Goal: Information Seeking & Learning: Learn about a topic

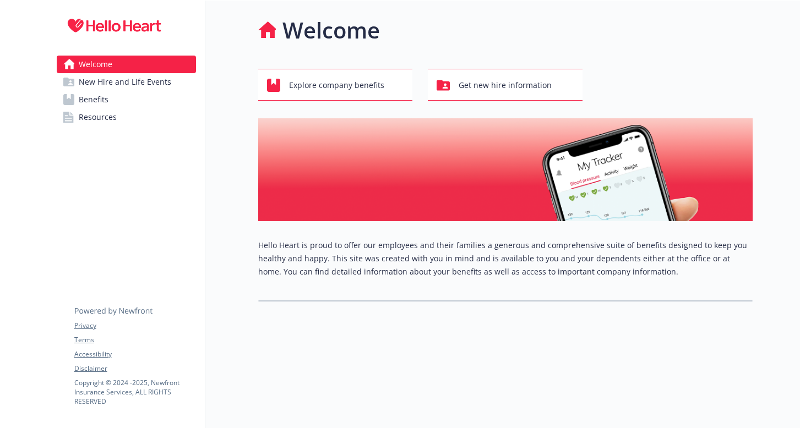
scroll to position [1, 0]
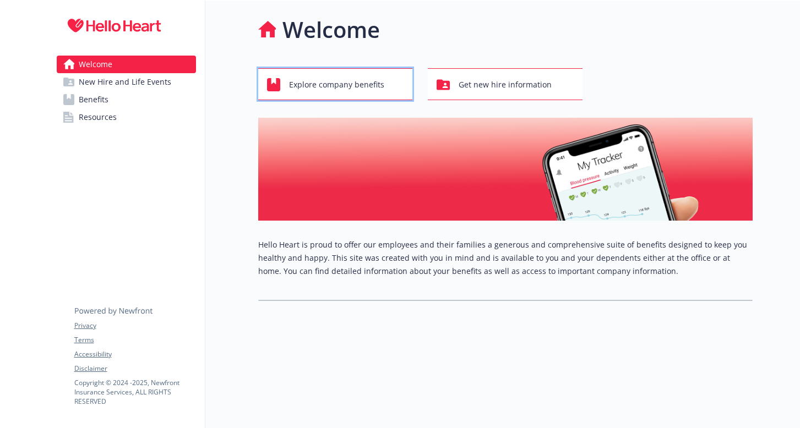
click at [356, 84] on span "Explore company benefits" at bounding box center [336, 84] width 95 height 21
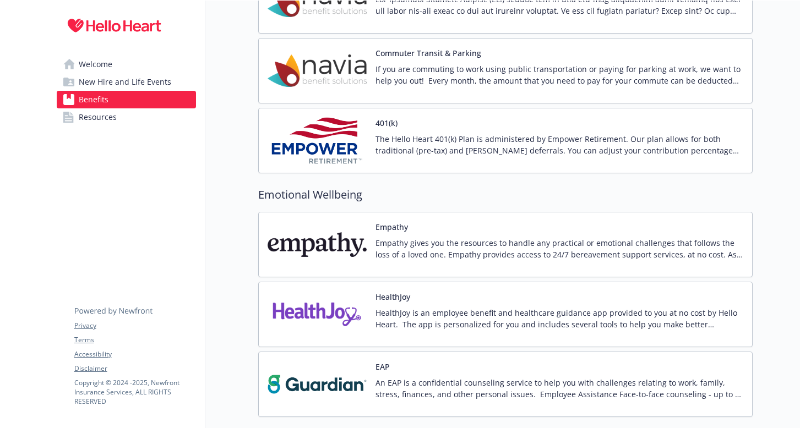
scroll to position [1441, 0]
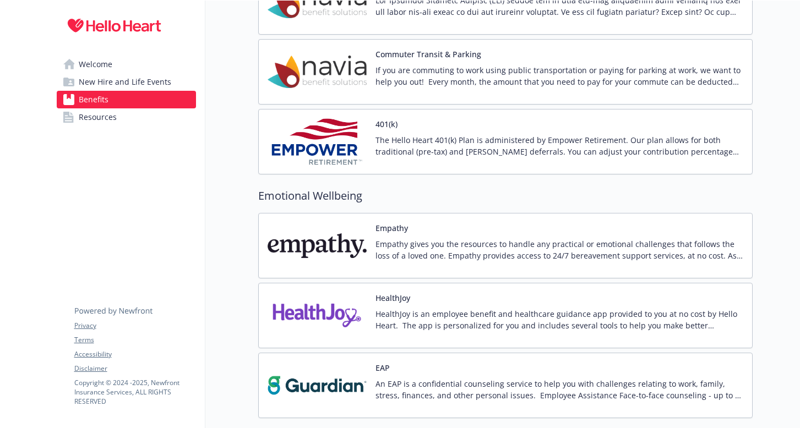
click at [333, 136] on img at bounding box center [317, 141] width 99 height 47
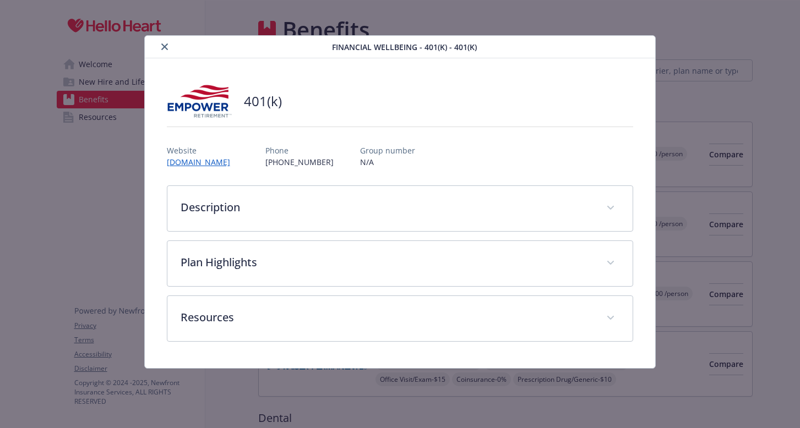
scroll to position [1441, 0]
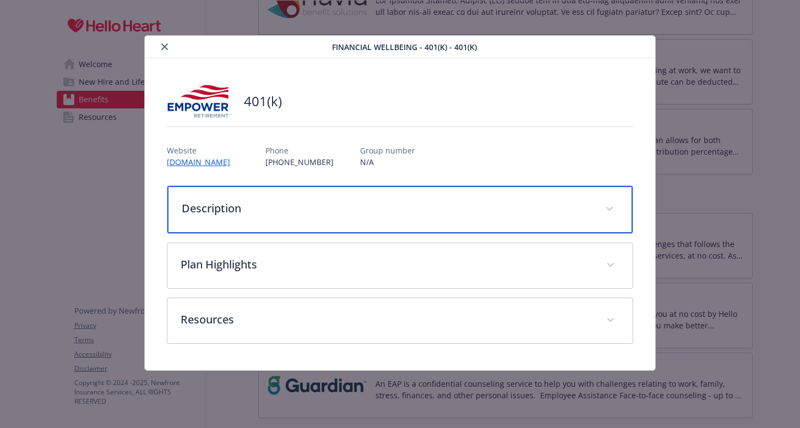
click at [265, 209] on p "Description" at bounding box center [387, 208] width 411 height 17
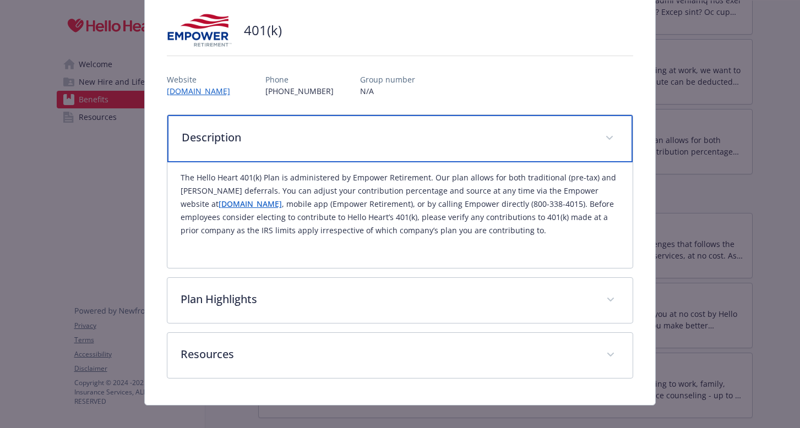
scroll to position [84, 0]
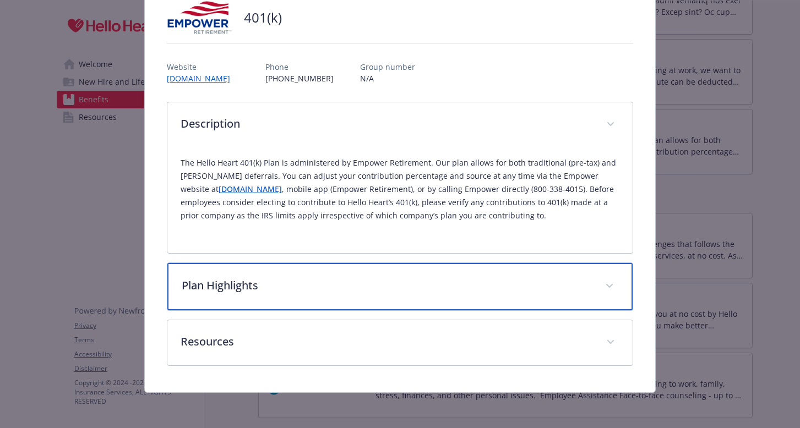
click at [274, 291] on p "Plan Highlights" at bounding box center [387, 286] width 411 height 17
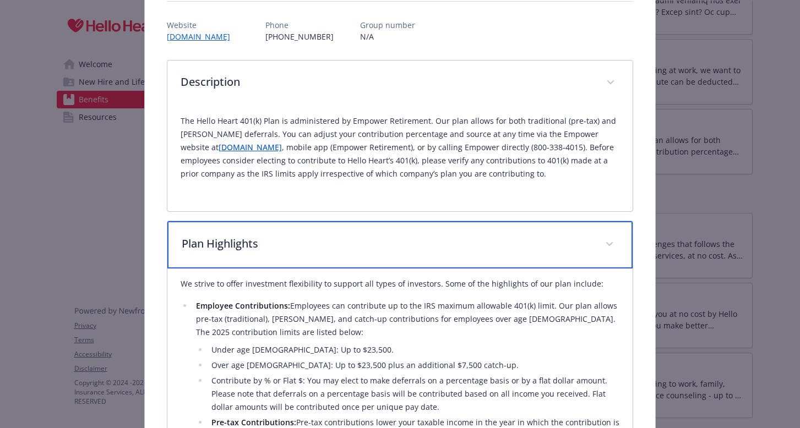
scroll to position [0, 0]
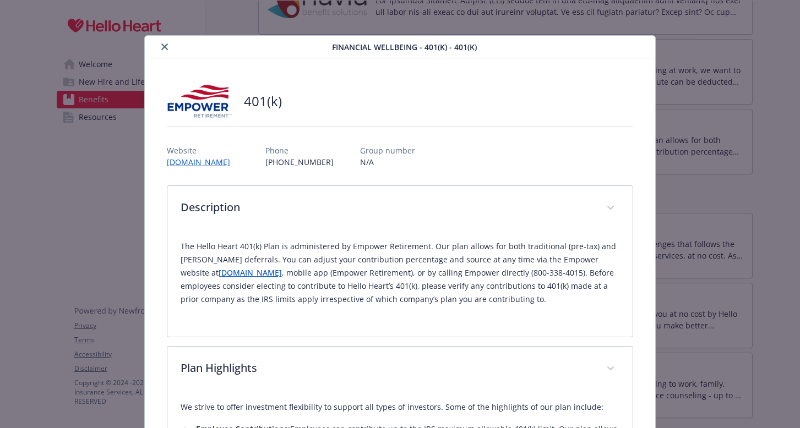
click at [164, 43] on icon "close" at bounding box center [164, 46] width 7 height 7
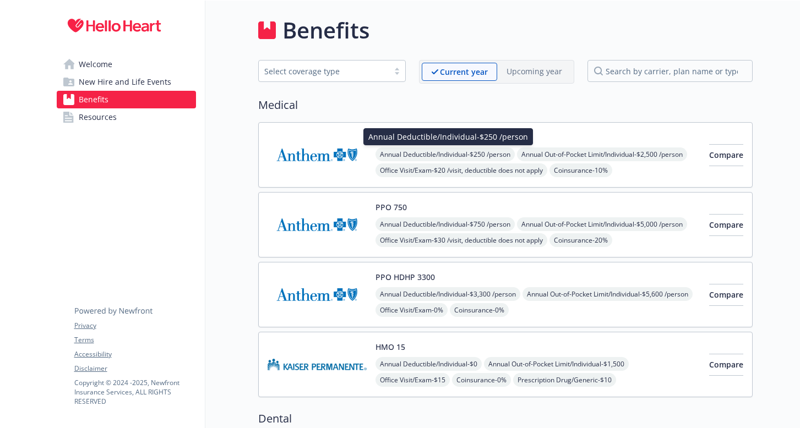
click at [428, 153] on span "Annual Deductible/Individual - $250 /person" at bounding box center [445, 155] width 139 height 14
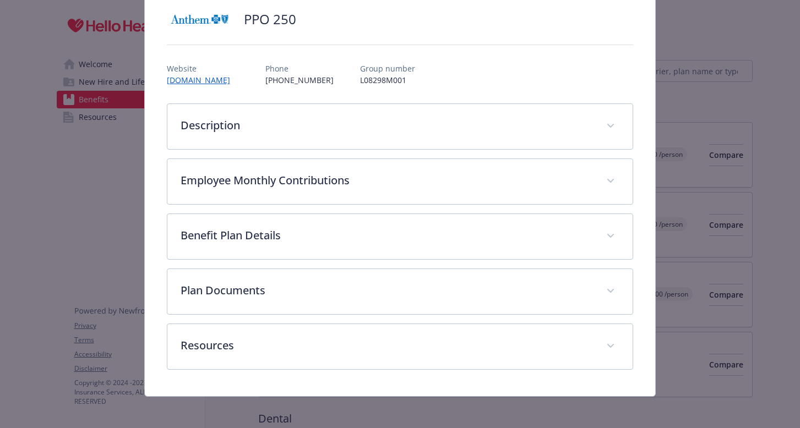
scroll to position [86, 0]
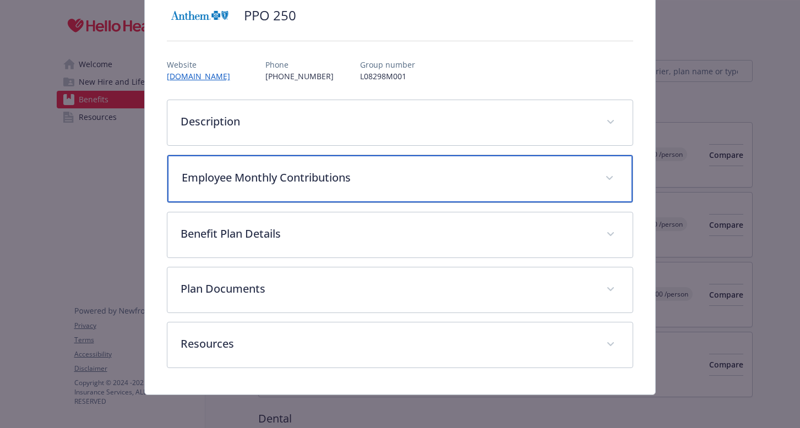
click at [301, 171] on p "Employee Monthly Contributions" at bounding box center [387, 178] width 411 height 17
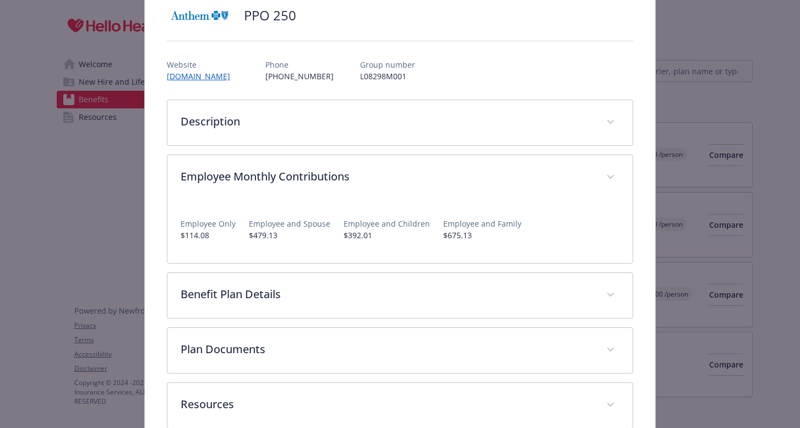
click at [641, 85] on div "PPO 250 Website www.anthem.com Phone (800) 888-8288 Group number L08298M001 Des…" at bounding box center [400, 213] width 511 height 483
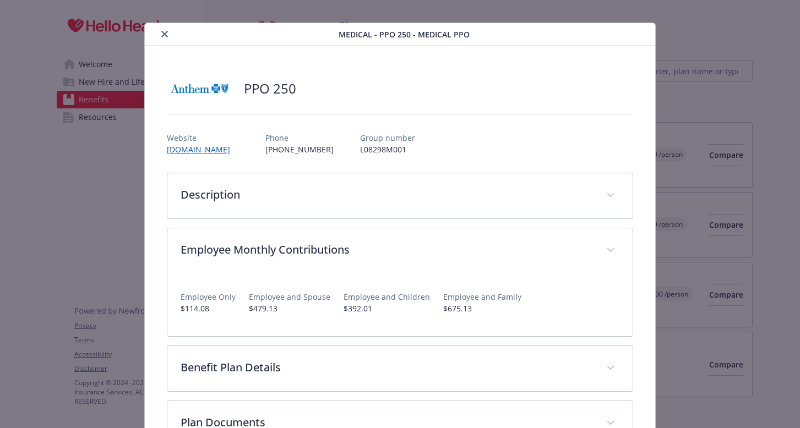
scroll to position [0, 0]
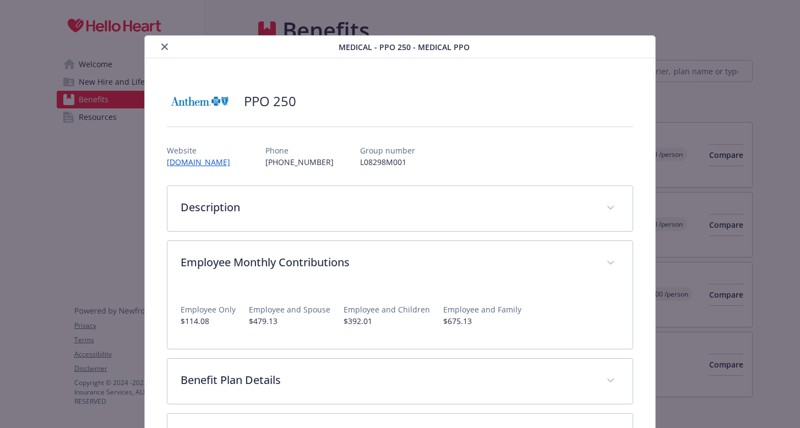
click at [164, 47] on icon "close" at bounding box center [164, 46] width 7 height 7
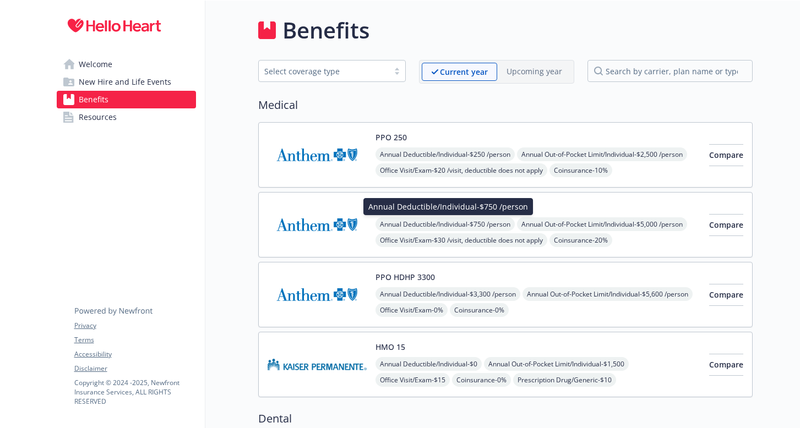
click at [401, 220] on span "Annual Deductible/Individual - $750 /person" at bounding box center [445, 224] width 139 height 14
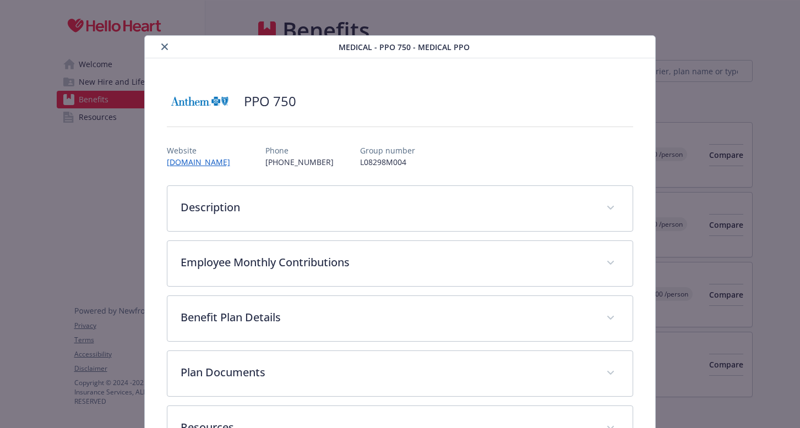
scroll to position [33, 0]
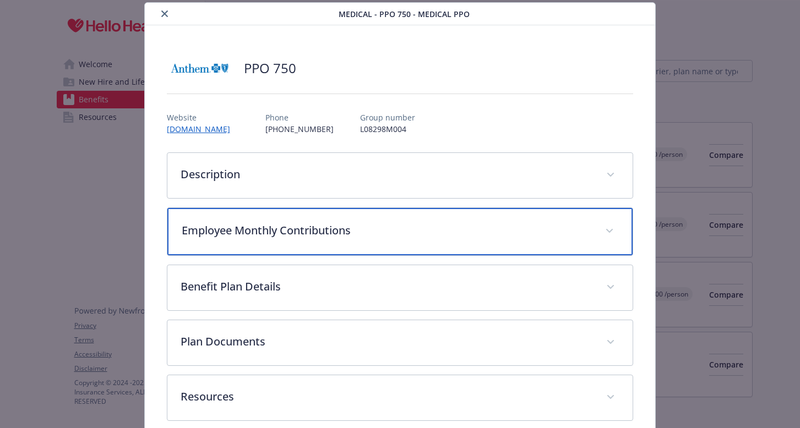
click at [401, 220] on div "Employee Monthly Contributions" at bounding box center [400, 231] width 466 height 47
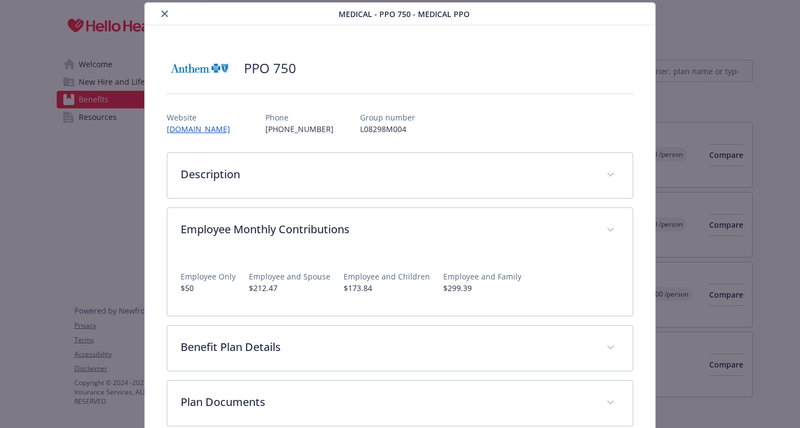
click at [165, 15] on icon "close" at bounding box center [164, 13] width 7 height 7
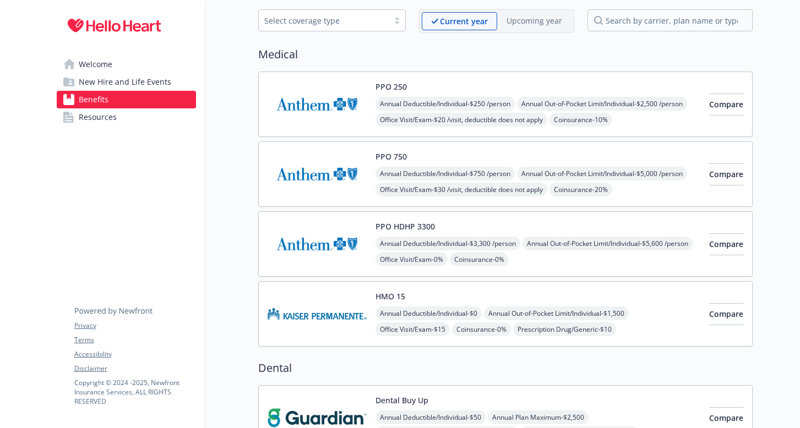
click at [445, 229] on div "PPO HDHP 3300 Annual Deductible/Individual - $3,300 /person Annual Out-of-Pocke…" at bounding box center [538, 244] width 325 height 47
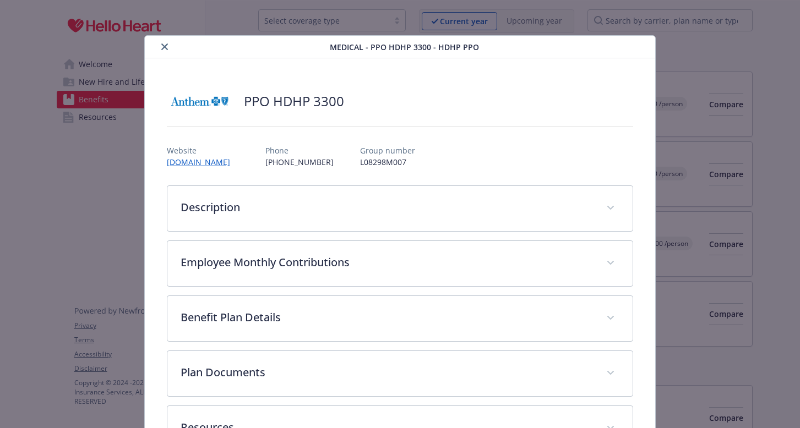
scroll to position [33, 0]
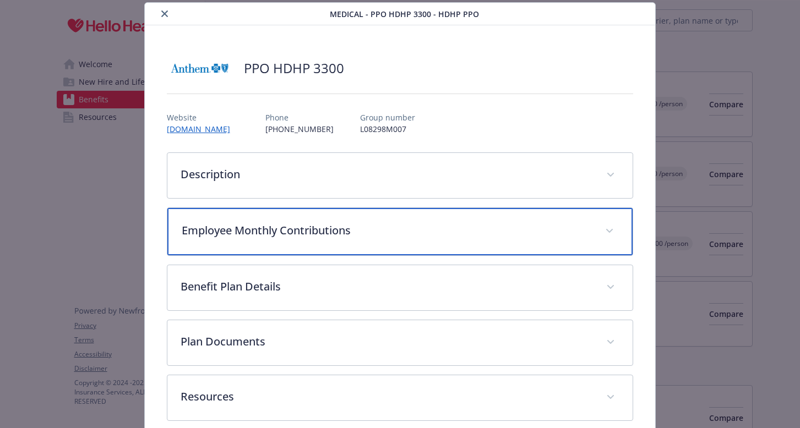
click at [341, 232] on p "Employee Monthly Contributions" at bounding box center [387, 230] width 411 height 17
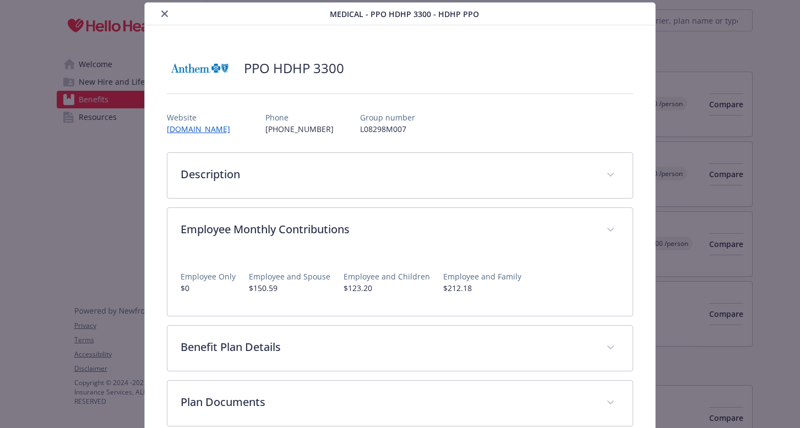
click at [164, 17] on icon "close" at bounding box center [164, 13] width 7 height 7
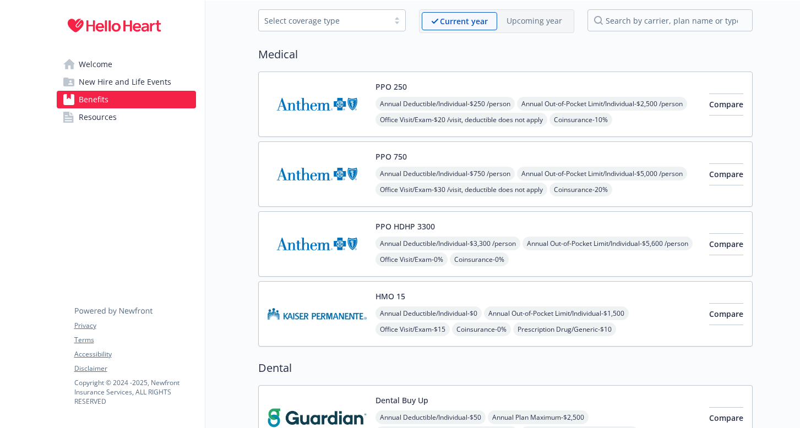
click at [450, 178] on span "Annual Deductible/Individual - $750 /person" at bounding box center [445, 174] width 139 height 14
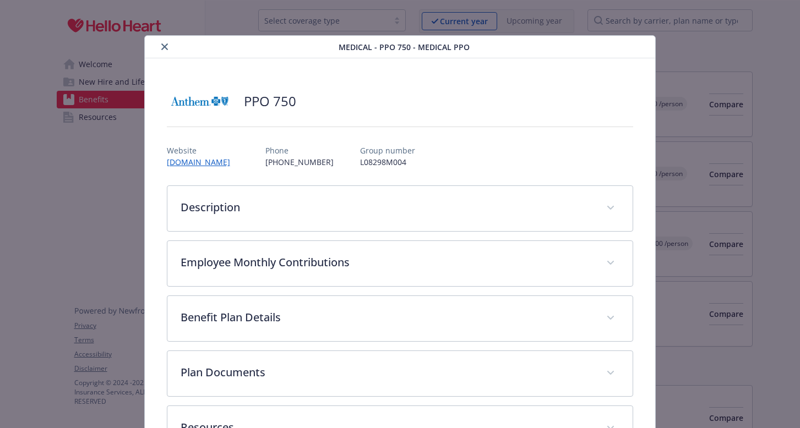
scroll to position [33, 0]
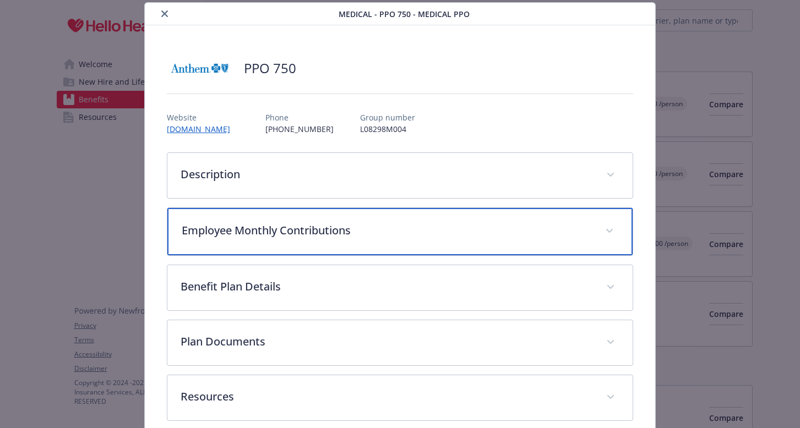
click at [334, 224] on p "Employee Monthly Contributions" at bounding box center [387, 230] width 411 height 17
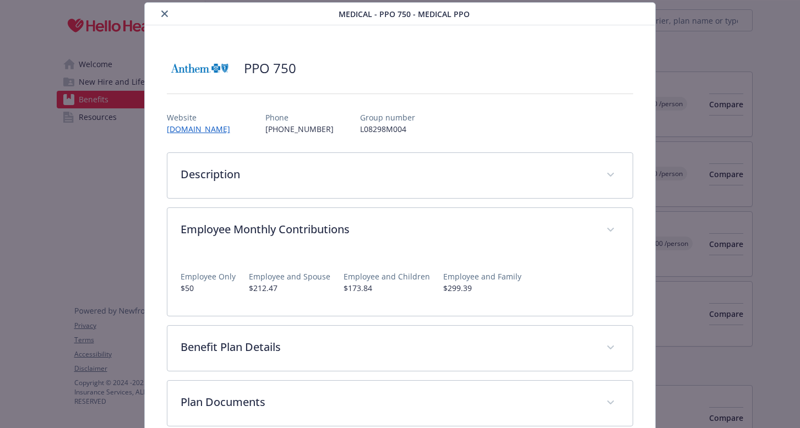
click at [164, 17] on icon "close" at bounding box center [164, 13] width 7 height 7
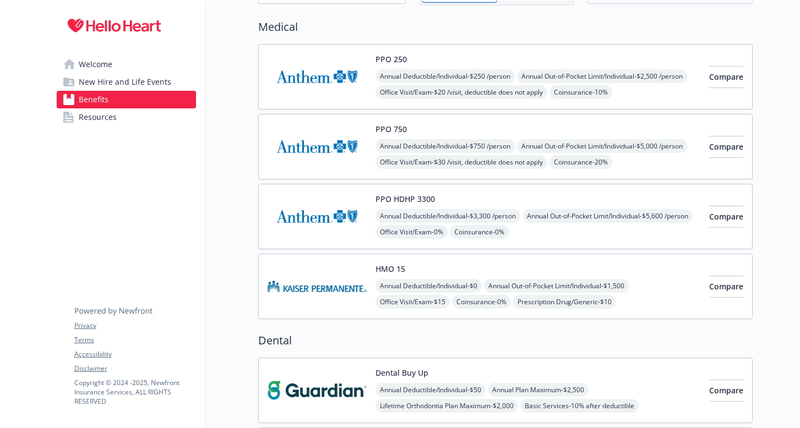
scroll to position [80, 0]
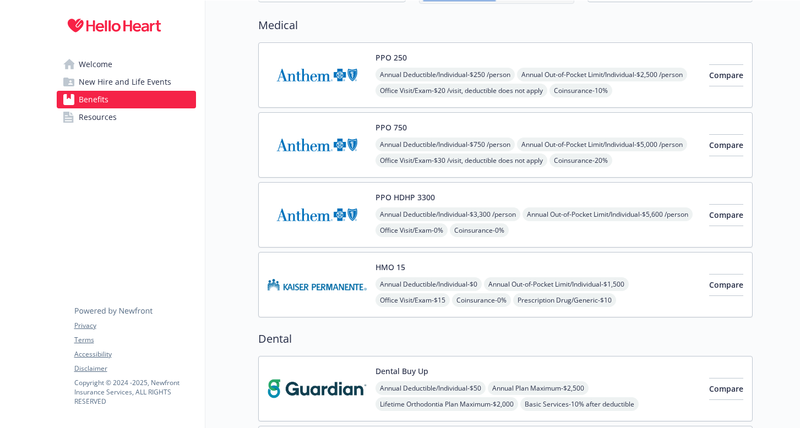
click at [455, 278] on span "Annual Deductible/Individual - $0" at bounding box center [429, 285] width 106 height 14
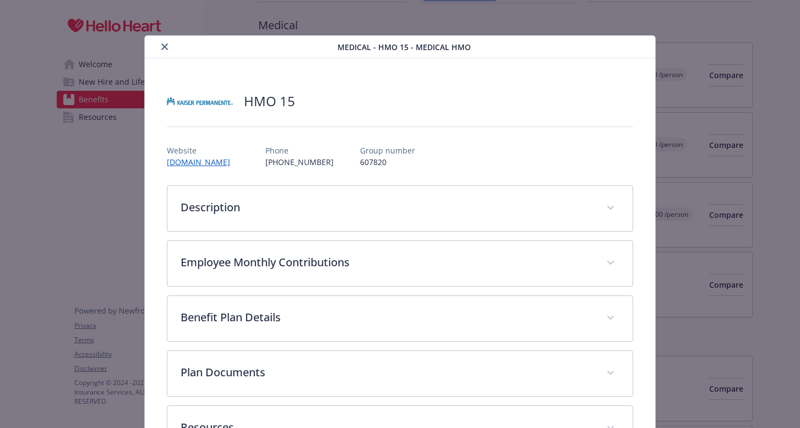
scroll to position [33, 0]
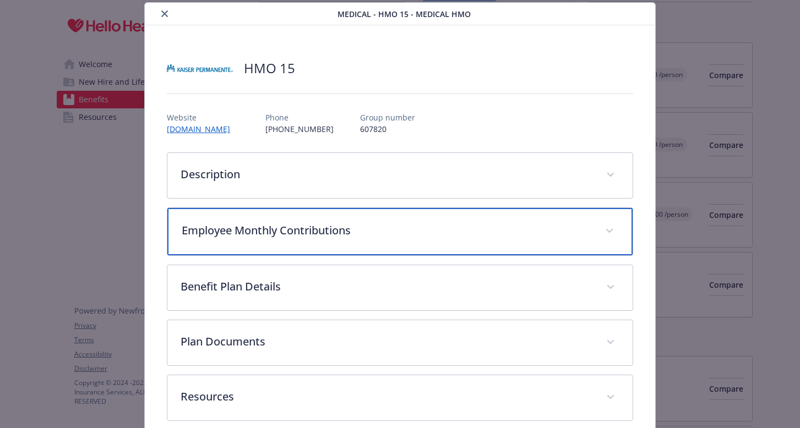
click at [233, 225] on p "Employee Monthly Contributions" at bounding box center [387, 230] width 411 height 17
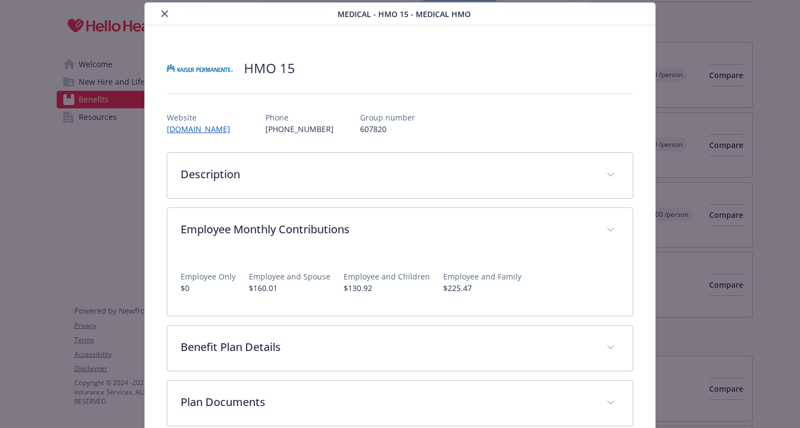
click at [163, 15] on icon "close" at bounding box center [164, 13] width 7 height 7
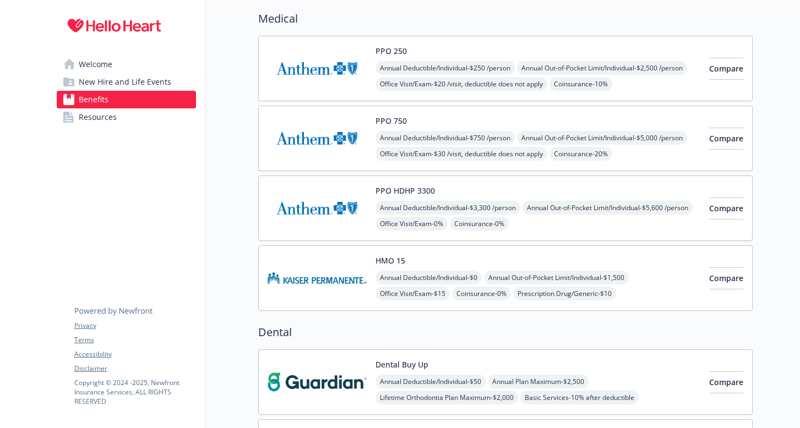
scroll to position [89, 0]
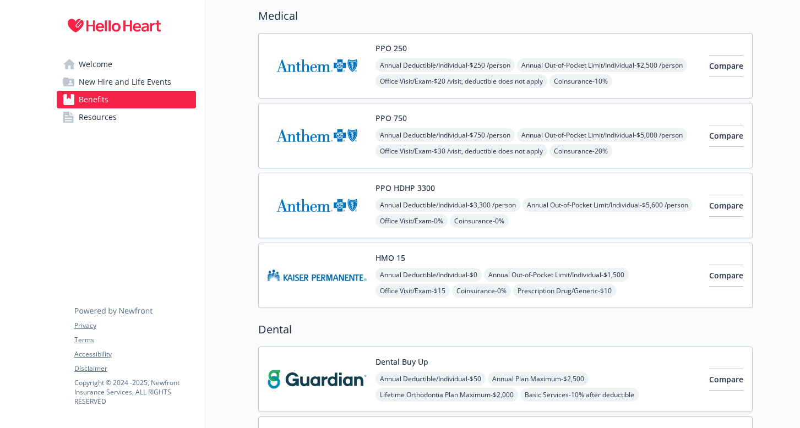
click at [331, 123] on img at bounding box center [317, 135] width 99 height 47
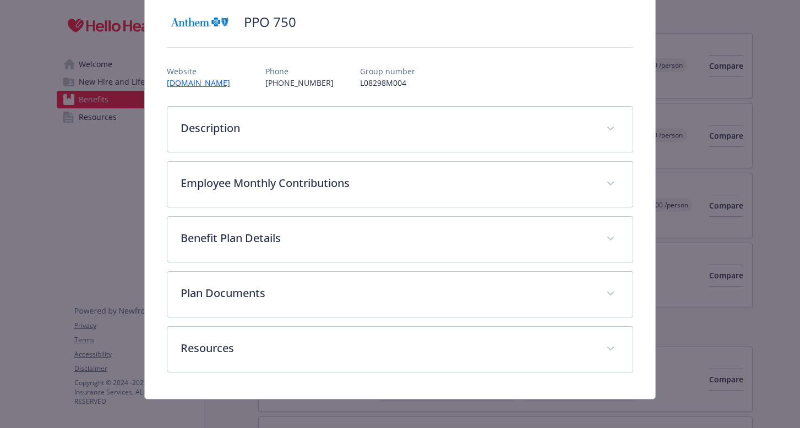
scroll to position [86, 0]
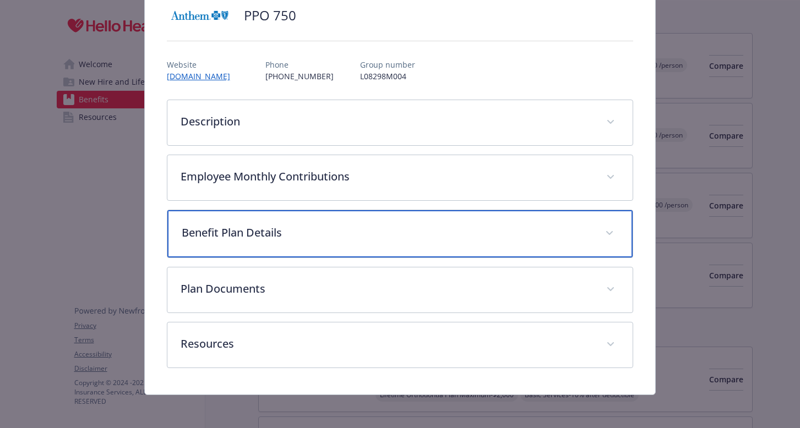
click at [347, 229] on p "Benefit Plan Details" at bounding box center [387, 233] width 411 height 17
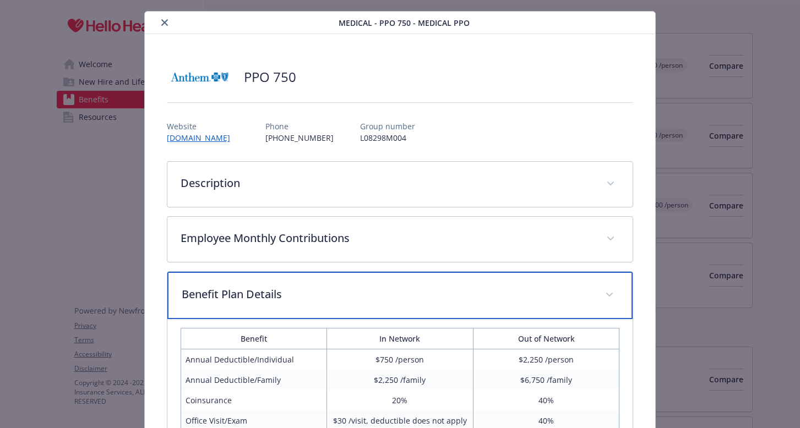
scroll to position [0, 0]
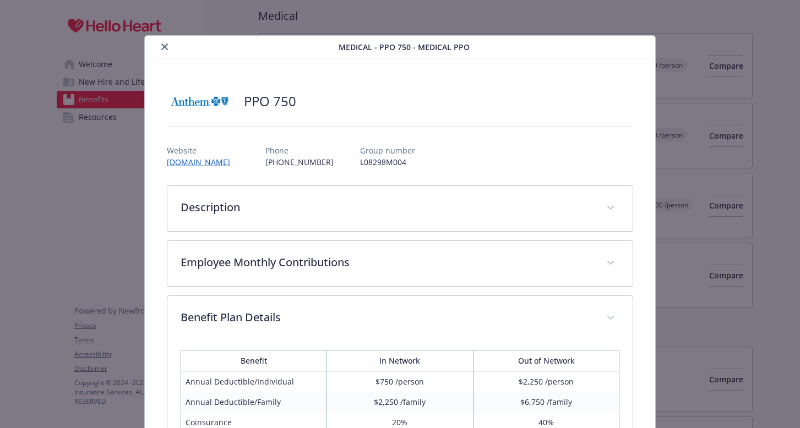
click at [164, 49] on icon "close" at bounding box center [164, 46] width 7 height 7
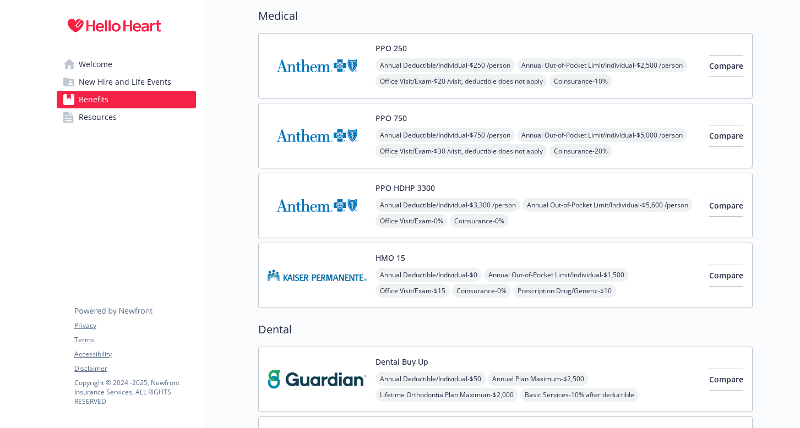
click at [411, 61] on span "Annual Deductible/Individual - $250 /person" at bounding box center [445, 65] width 139 height 14
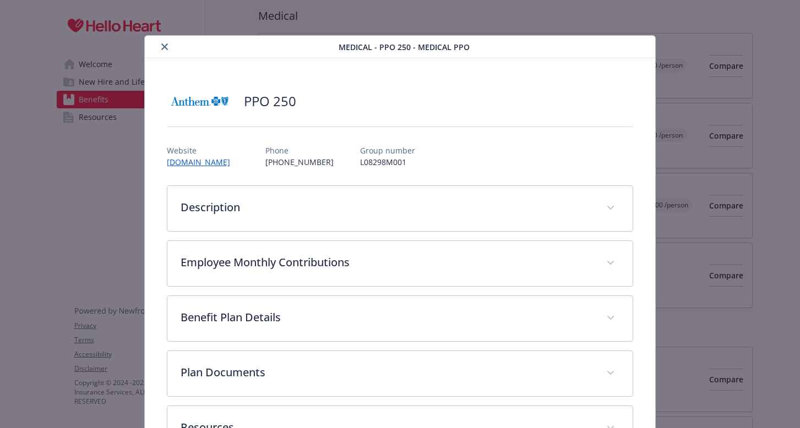
scroll to position [33, 0]
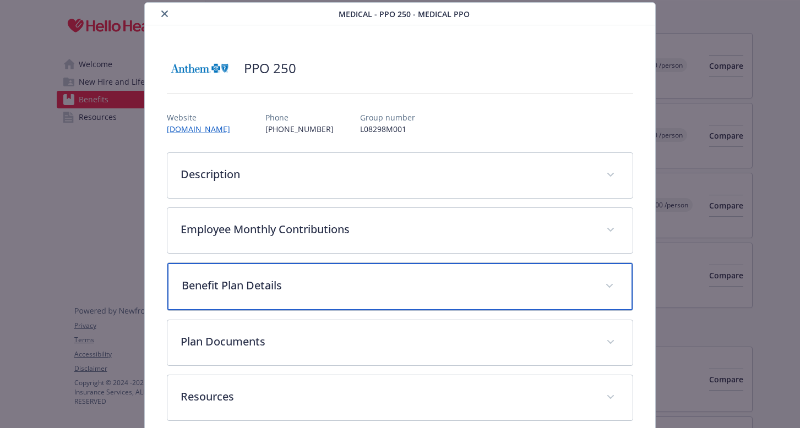
click at [316, 289] on p "Benefit Plan Details" at bounding box center [387, 286] width 411 height 17
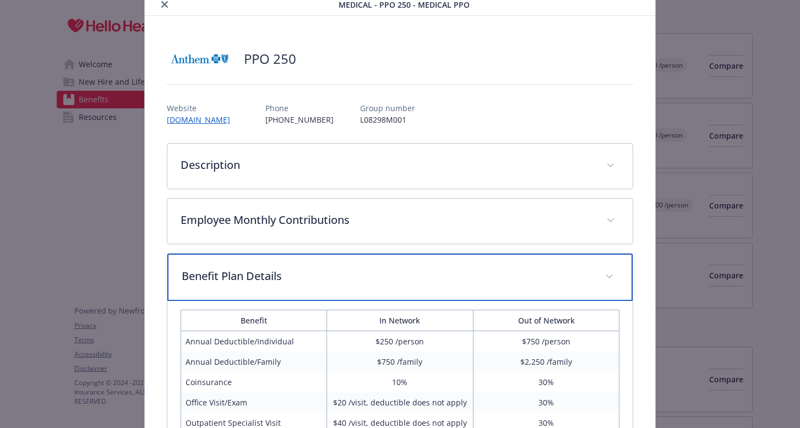
scroll to position [37, 0]
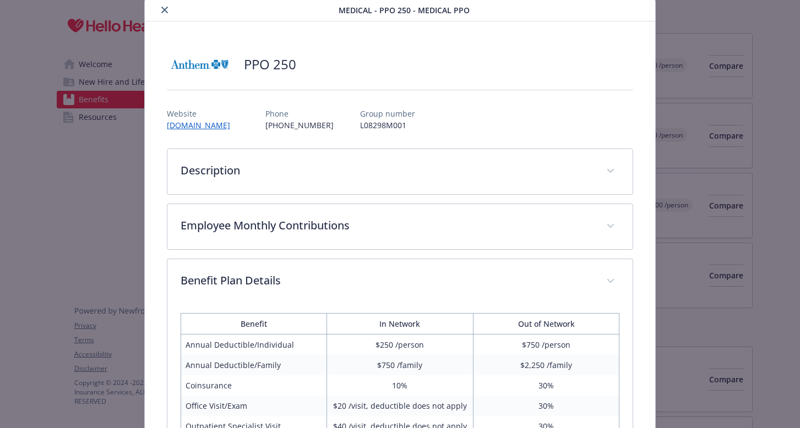
click at [161, 11] on icon "close" at bounding box center [164, 10] width 7 height 7
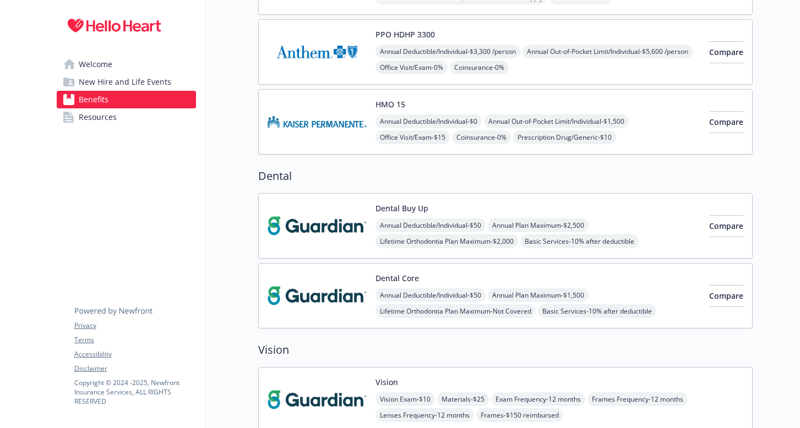
scroll to position [253, 0]
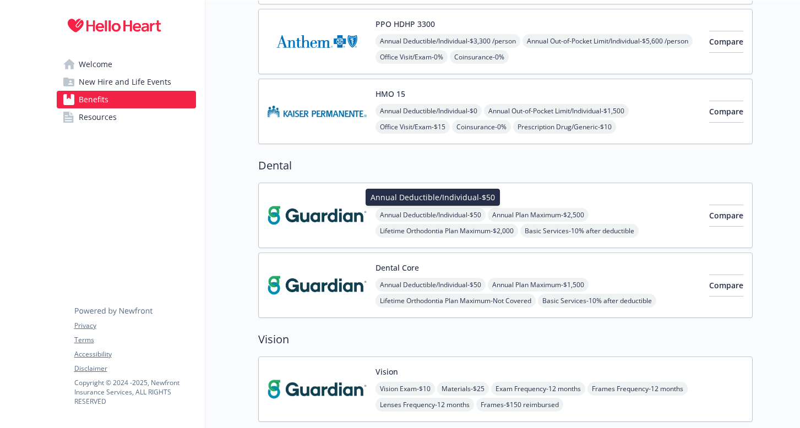
click at [404, 209] on span "Annual Deductible/Individual - $50" at bounding box center [431, 215] width 110 height 14
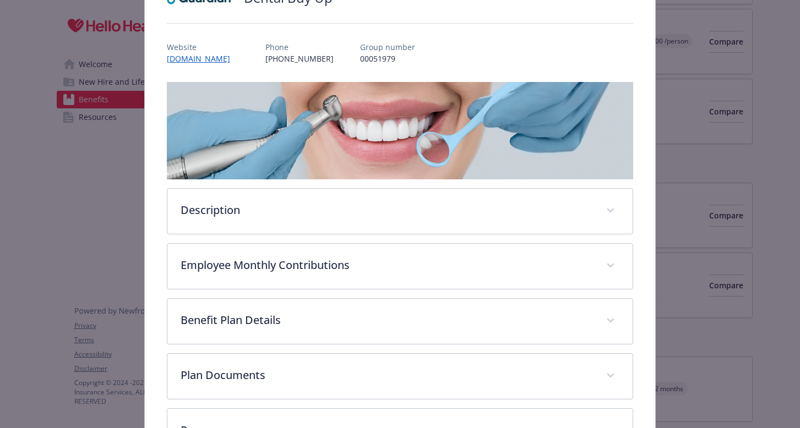
scroll to position [105, 0]
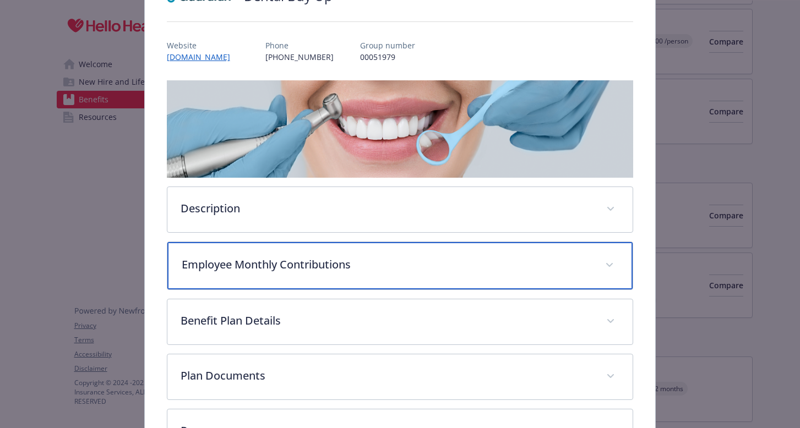
click at [326, 261] on p "Employee Monthly Contributions" at bounding box center [387, 265] width 411 height 17
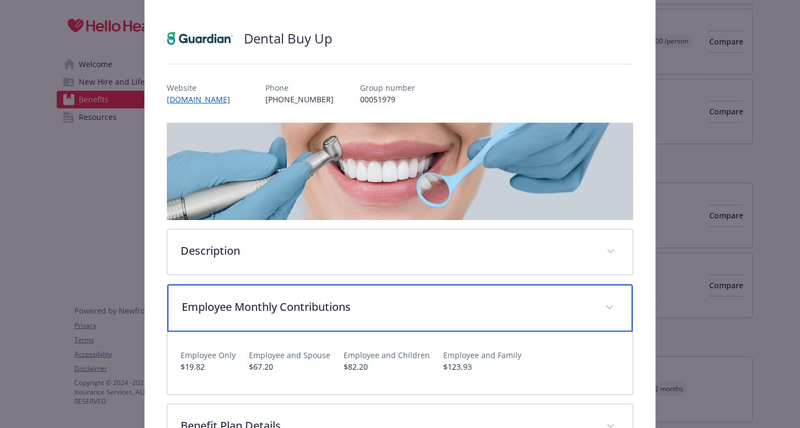
scroll to position [0, 0]
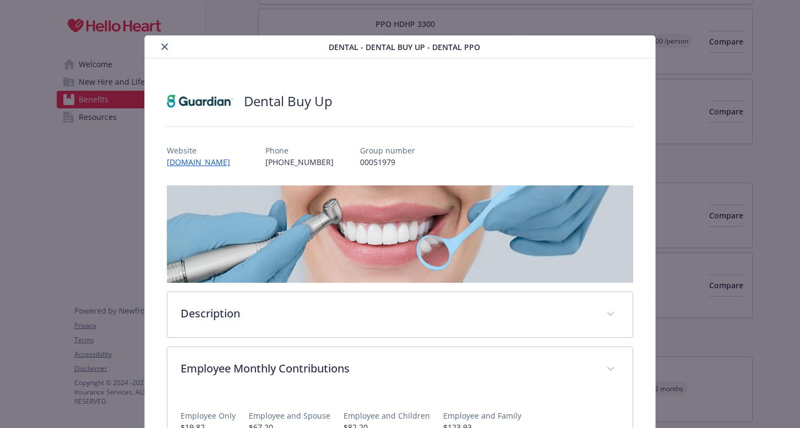
click at [164, 48] on icon "close" at bounding box center [164, 46] width 7 height 7
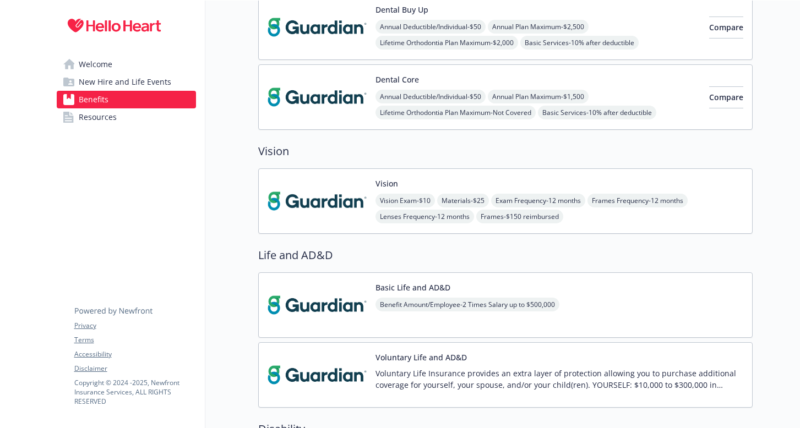
click at [394, 186] on button "Vision" at bounding box center [387, 184] width 23 height 12
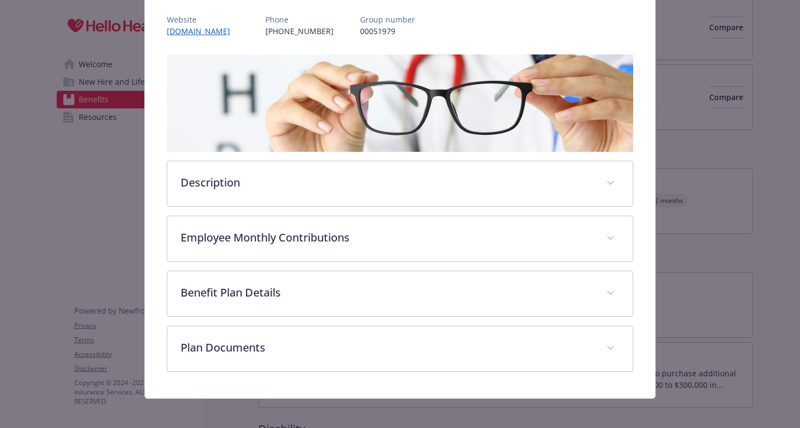
scroll to position [137, 0]
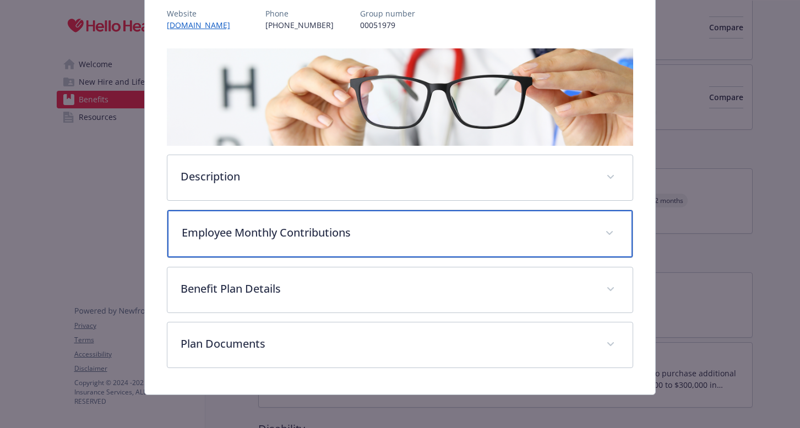
click at [330, 233] on p "Employee Monthly Contributions" at bounding box center [387, 233] width 411 height 17
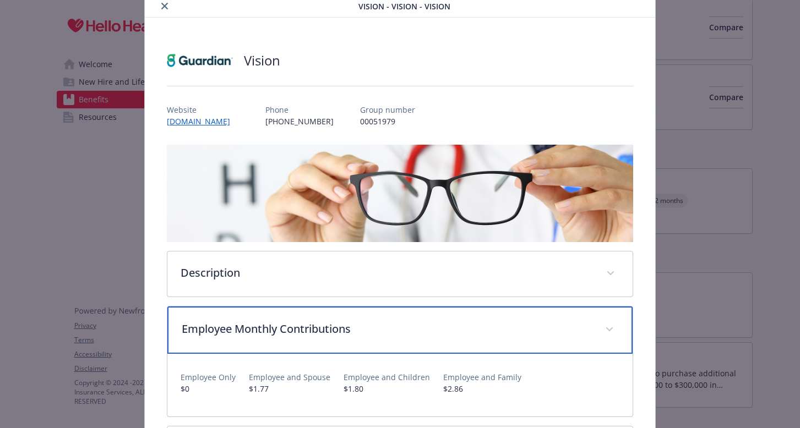
scroll to position [0, 0]
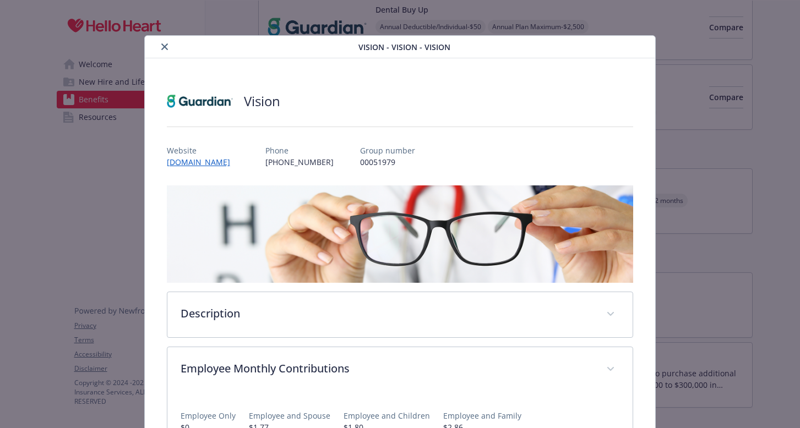
click at [164, 47] on icon "close" at bounding box center [164, 46] width 7 height 7
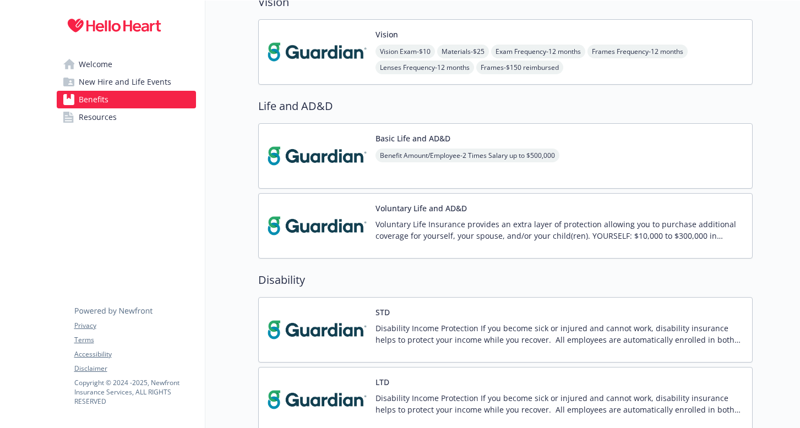
scroll to position [595, 0]
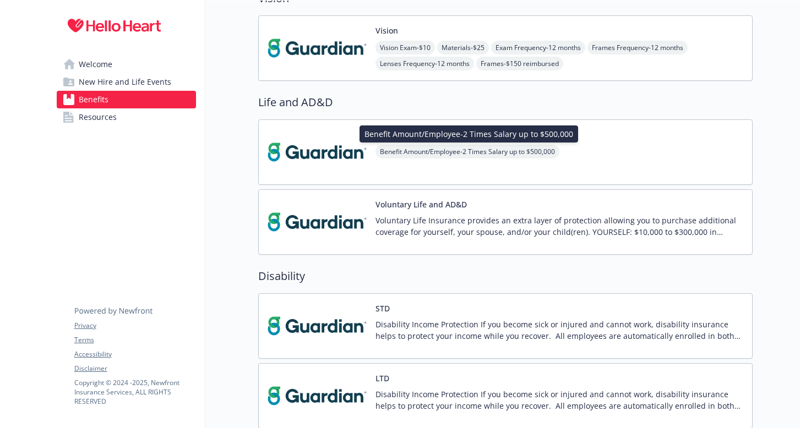
click at [406, 150] on span "Benefit Amount/Employee - 2 Times Salary up to $500,000" at bounding box center [468, 152] width 184 height 14
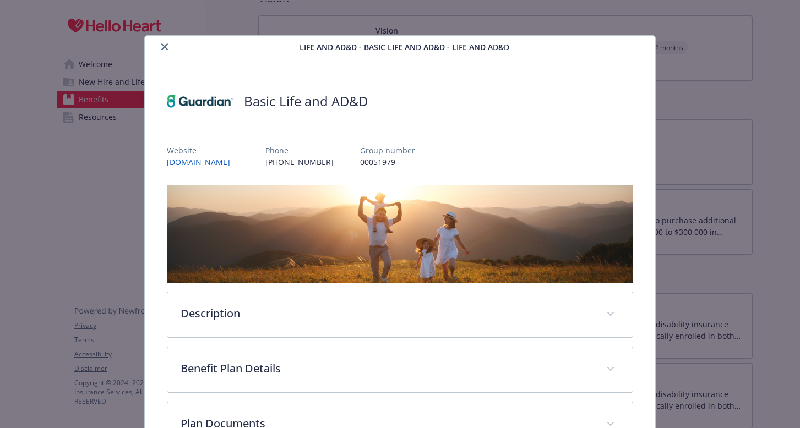
click at [164, 47] on icon "close" at bounding box center [164, 46] width 7 height 7
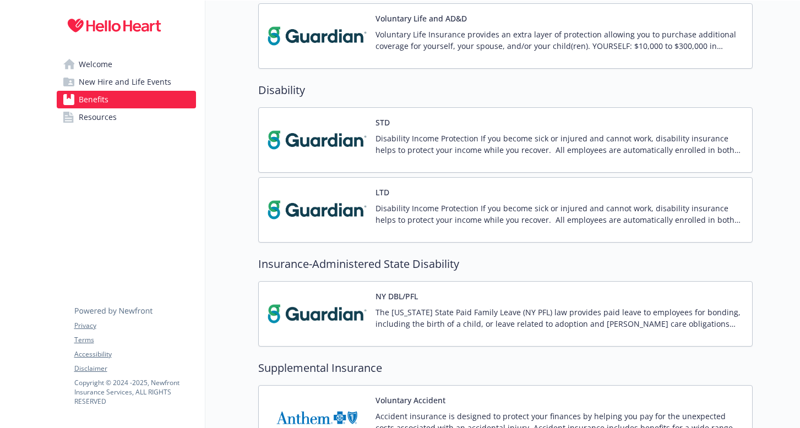
click at [405, 199] on div "LTD Disability Income Protection If you become sick or injured and cannot work,…" at bounding box center [560, 210] width 368 height 47
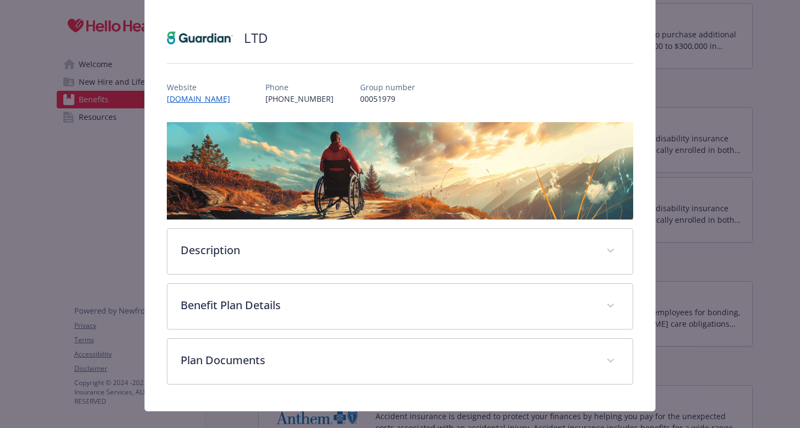
scroll to position [82, 0]
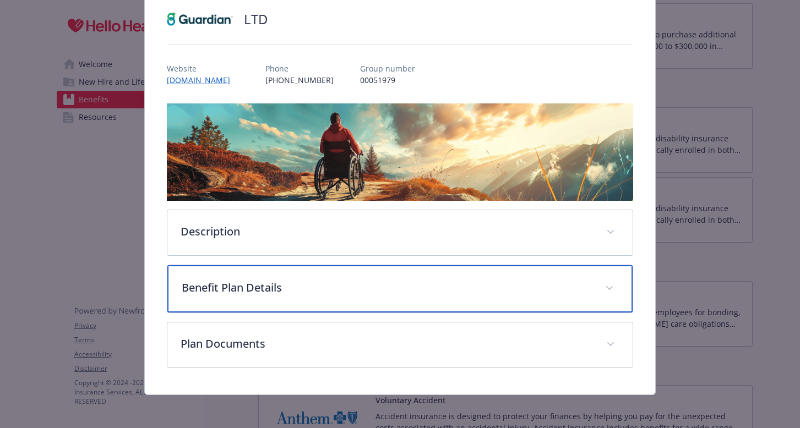
click at [286, 283] on p "Benefit Plan Details" at bounding box center [387, 288] width 411 height 17
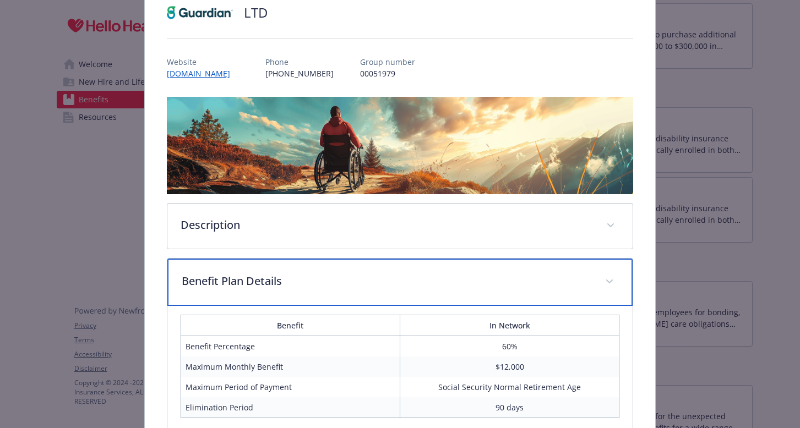
scroll to position [0, 0]
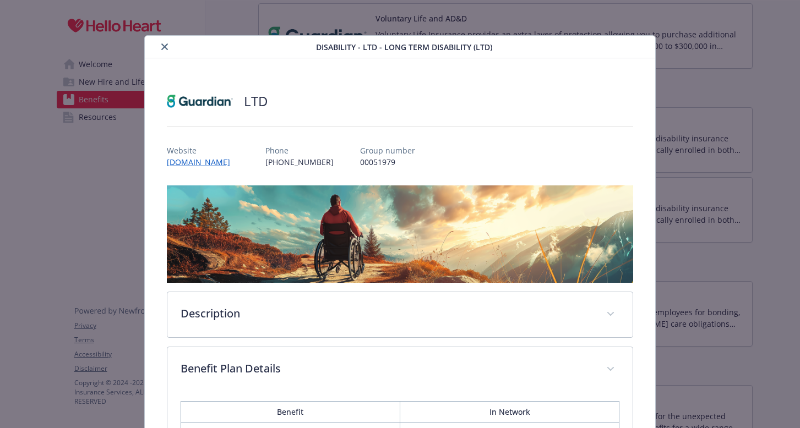
click at [165, 47] on icon "close" at bounding box center [164, 46] width 7 height 7
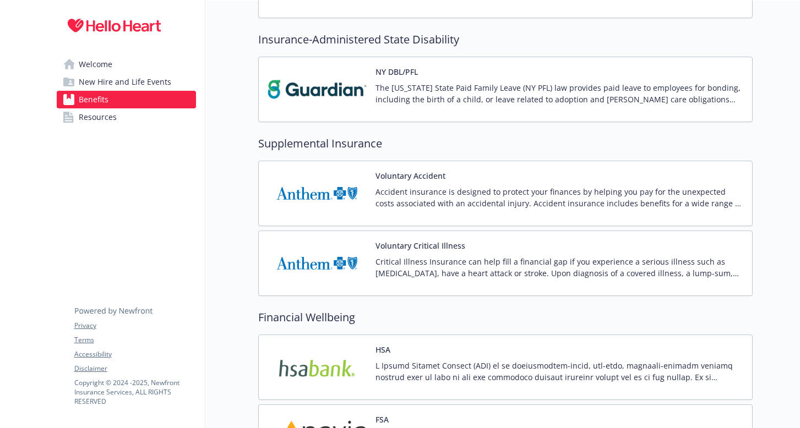
scroll to position [1038, 0]
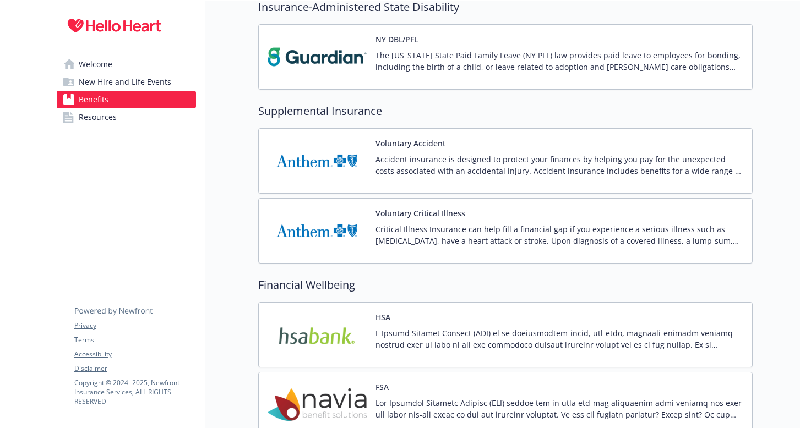
click at [394, 155] on p "Accident insurance is designed to protect your finances by helping you pay for …" at bounding box center [560, 165] width 368 height 23
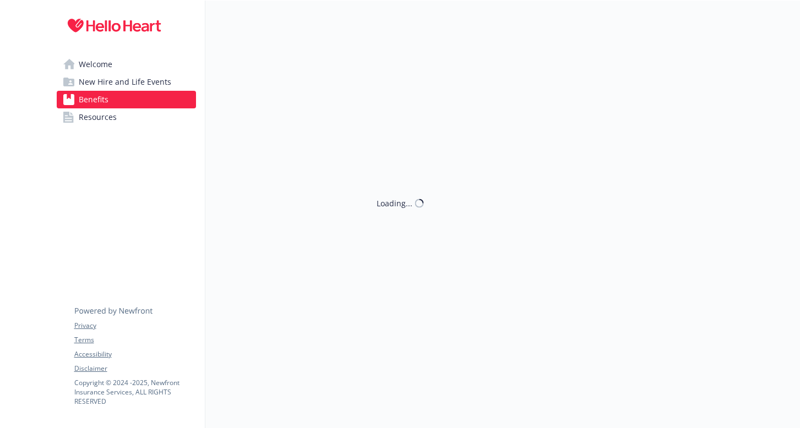
scroll to position [1038, 0]
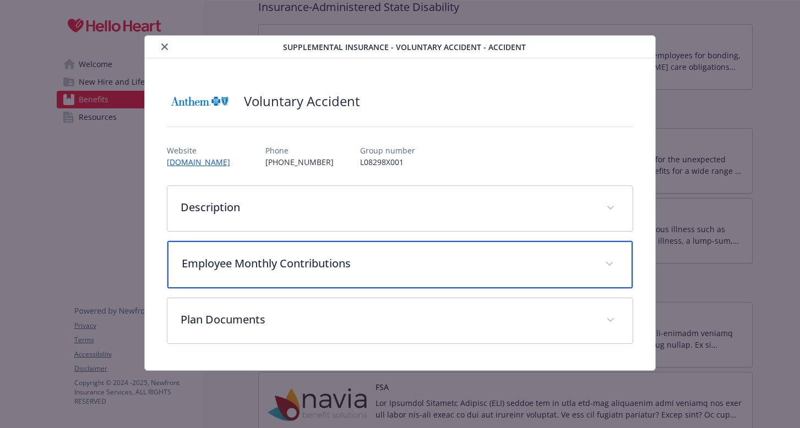
click at [296, 259] on p "Employee Monthly Contributions" at bounding box center [387, 263] width 411 height 17
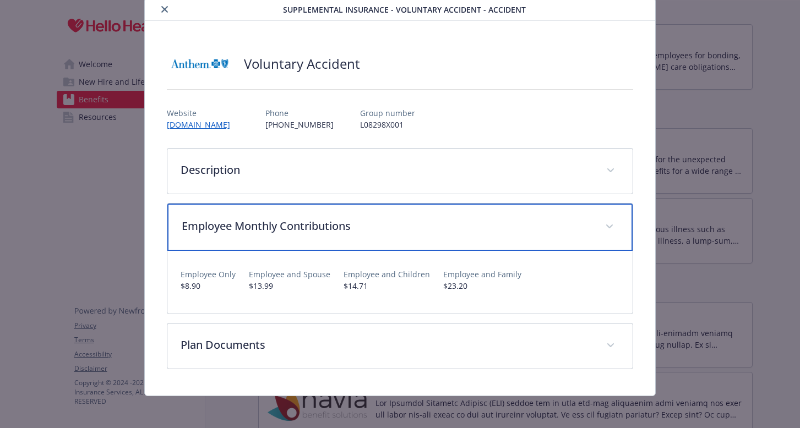
scroll to position [41, 0]
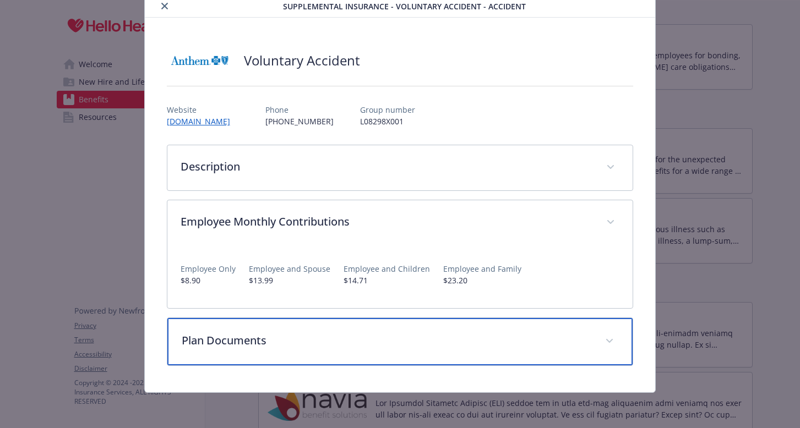
click at [314, 331] on div "Plan Documents" at bounding box center [400, 341] width 466 height 47
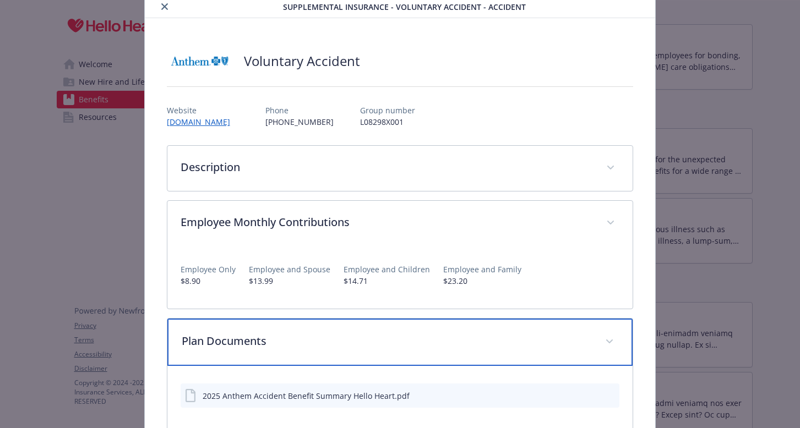
scroll to position [105, 0]
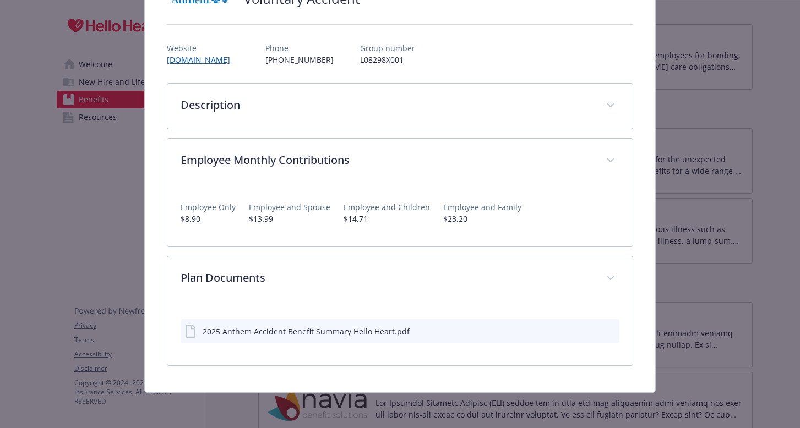
click at [610, 330] on icon "preview file" at bounding box center [609, 331] width 10 height 8
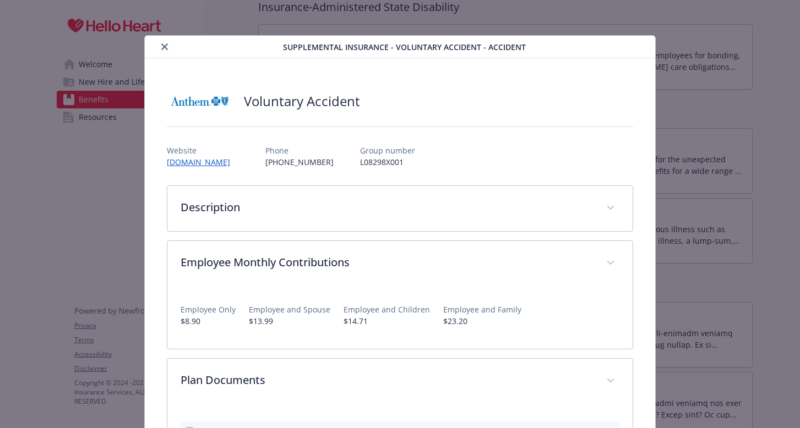
click at [164, 47] on icon "close" at bounding box center [164, 46] width 7 height 7
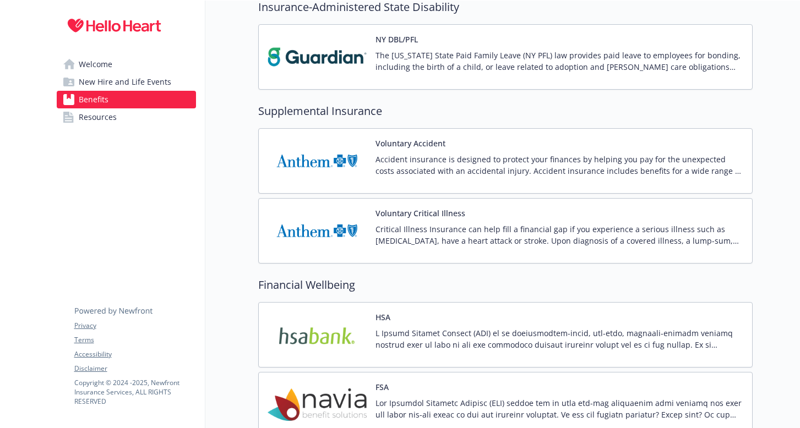
click at [402, 225] on p "Critical Illness Insurance can help fill a financial gap if you experience a se…" at bounding box center [560, 235] width 368 height 23
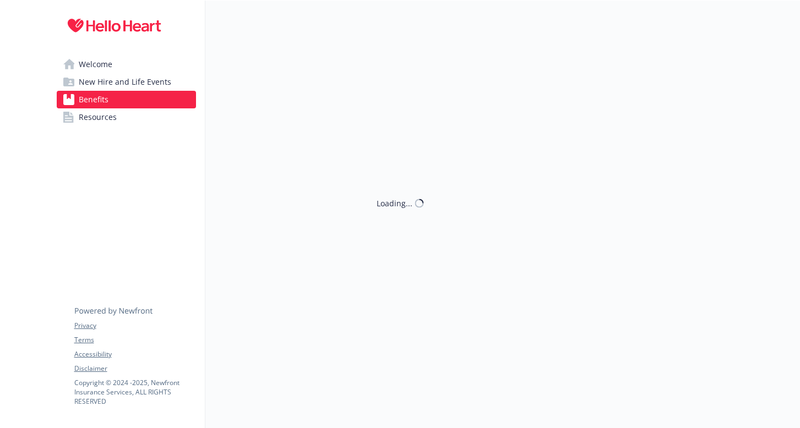
scroll to position [1038, 0]
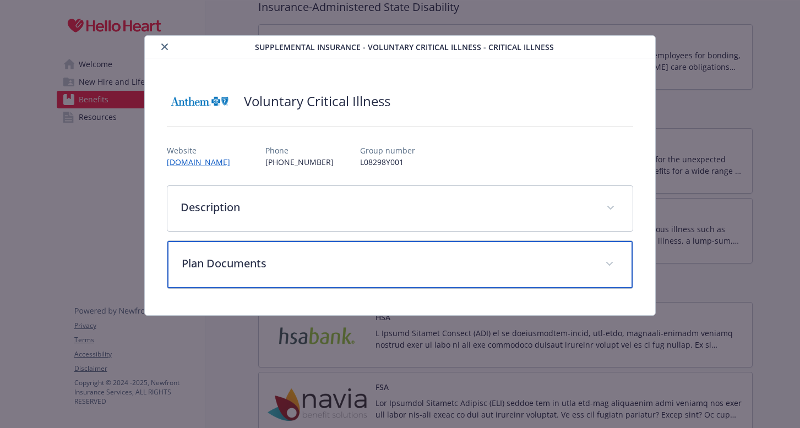
click at [262, 259] on p "Plan Documents" at bounding box center [387, 263] width 411 height 17
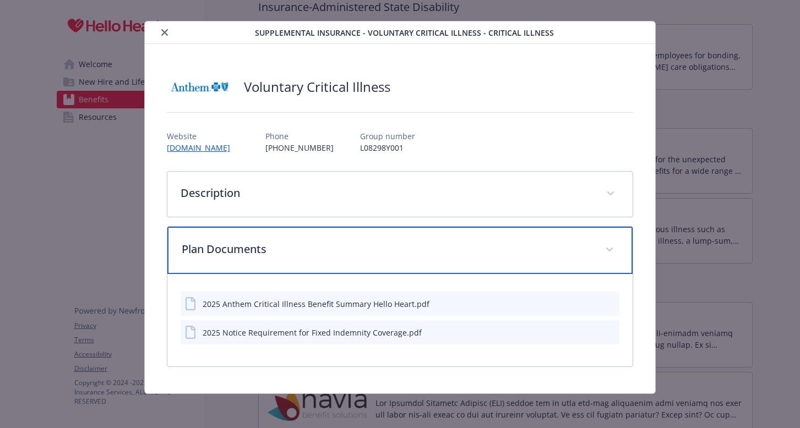
scroll to position [15, 0]
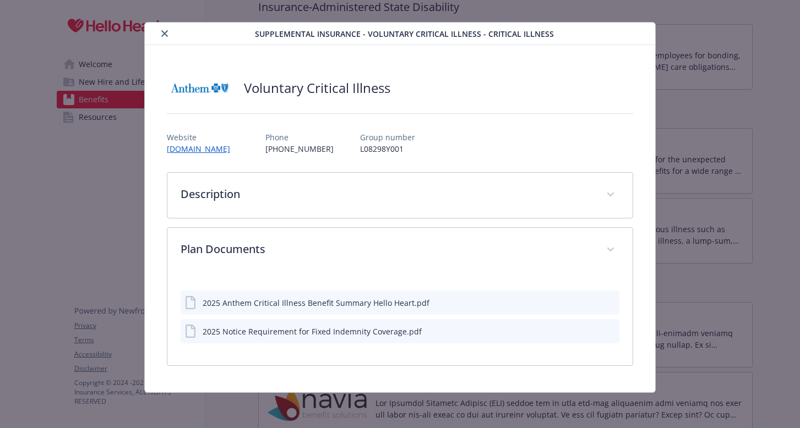
click at [608, 304] on icon "preview file" at bounding box center [609, 302] width 10 height 8
click at [165, 35] on icon "close" at bounding box center [164, 33] width 7 height 7
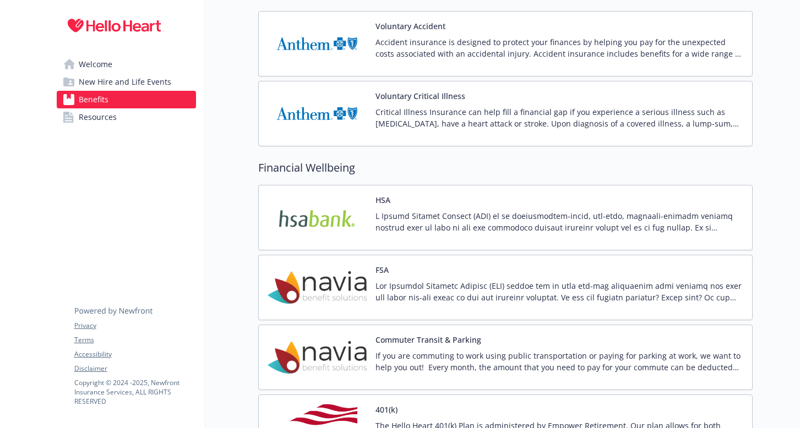
click at [311, 215] on img at bounding box center [317, 217] width 99 height 47
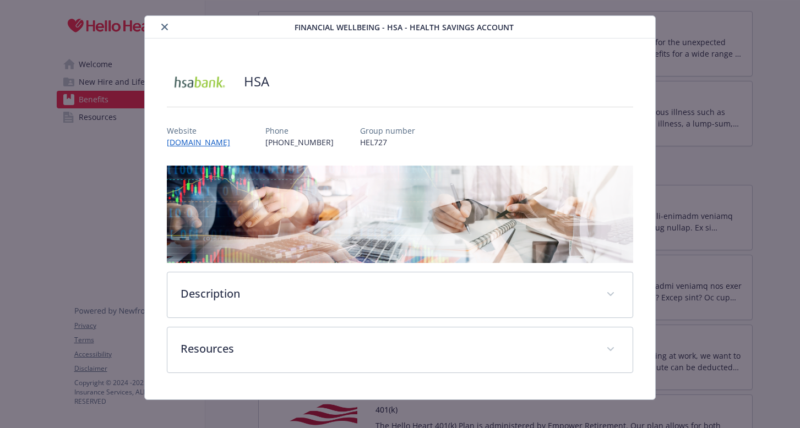
scroll to position [27, 0]
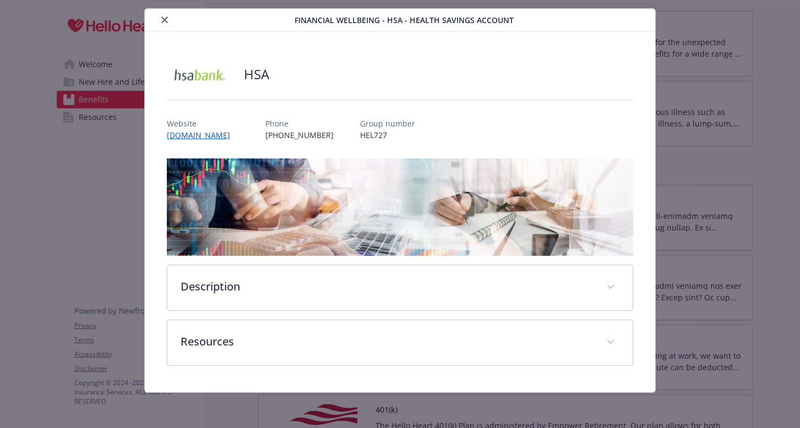
click at [165, 20] on icon "close" at bounding box center [164, 20] width 7 height 7
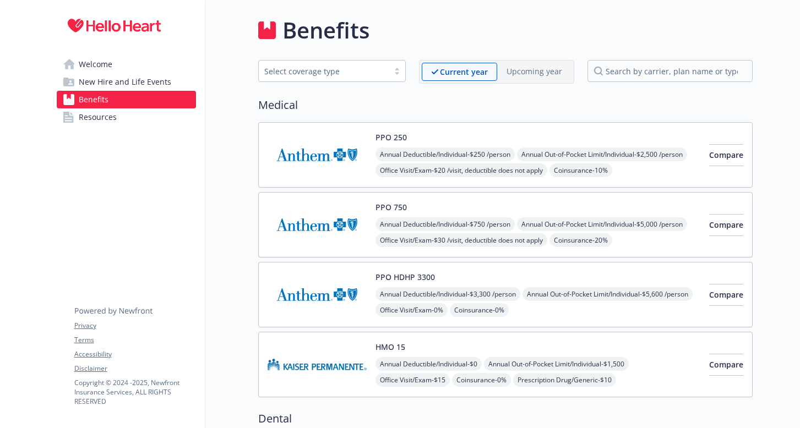
click at [91, 116] on span "Resources" at bounding box center [98, 117] width 38 height 18
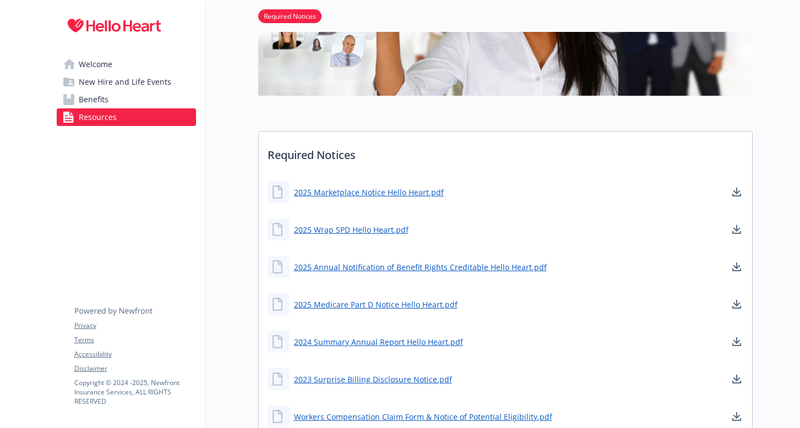
scroll to position [15, 0]
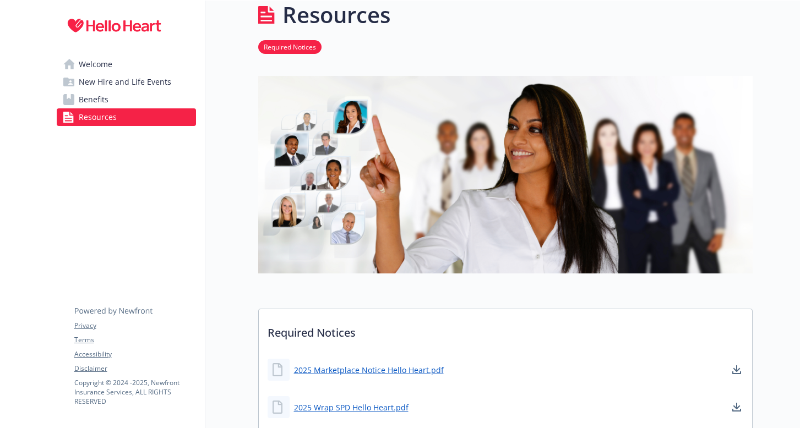
click at [90, 80] on span "New Hire and Life Events" at bounding box center [125, 82] width 93 height 18
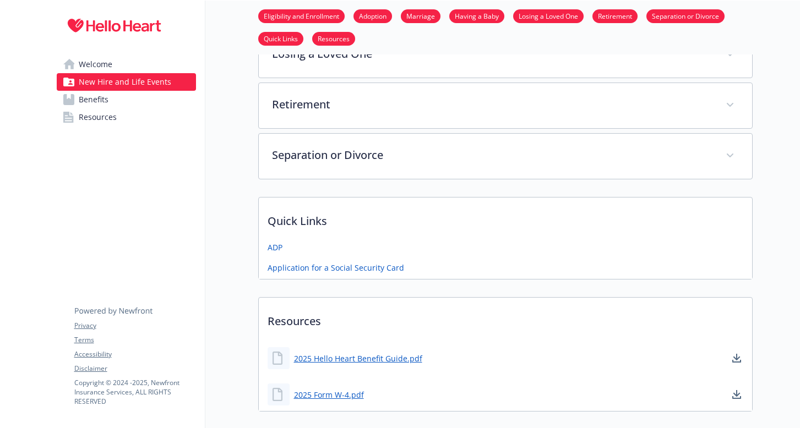
scroll to position [406, 0]
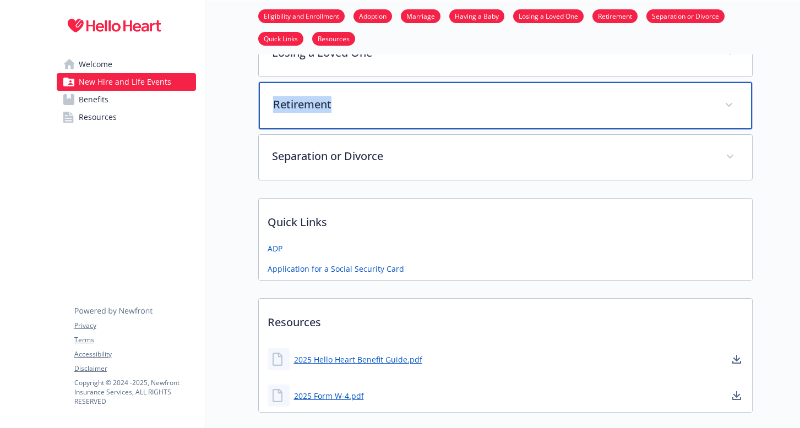
click at [295, 108] on p "Retirement" at bounding box center [492, 104] width 438 height 17
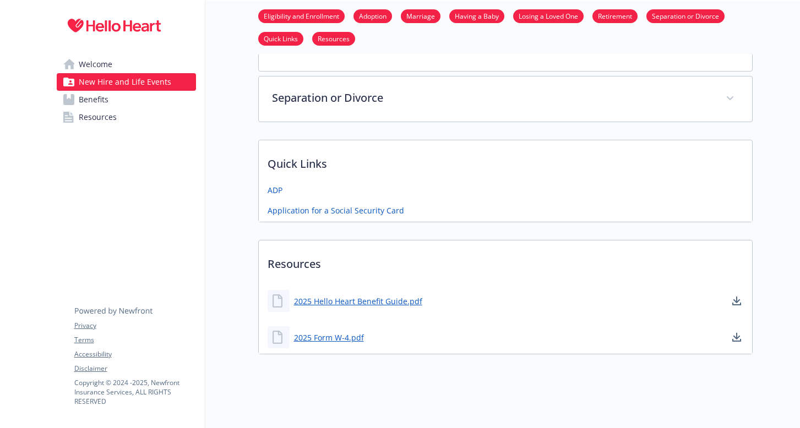
scroll to position [858, 0]
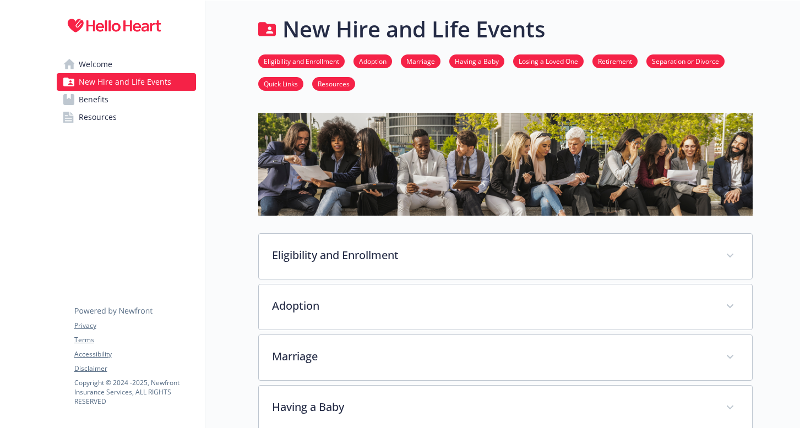
click at [95, 68] on span "Welcome" at bounding box center [96, 65] width 34 height 18
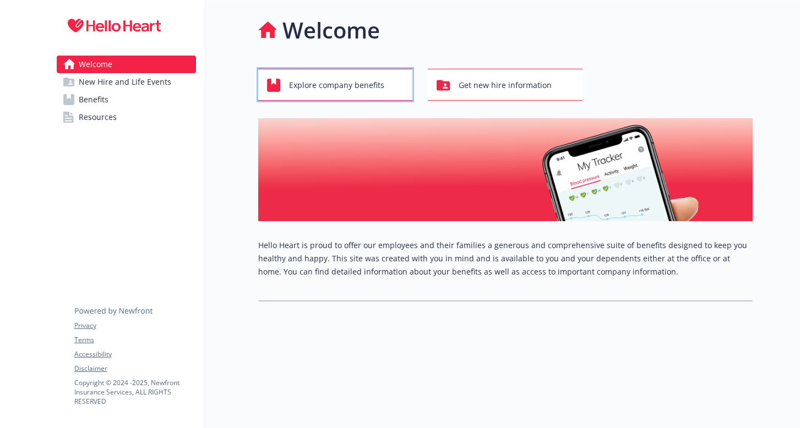
click at [357, 91] on span "Explore company benefits" at bounding box center [336, 85] width 95 height 21
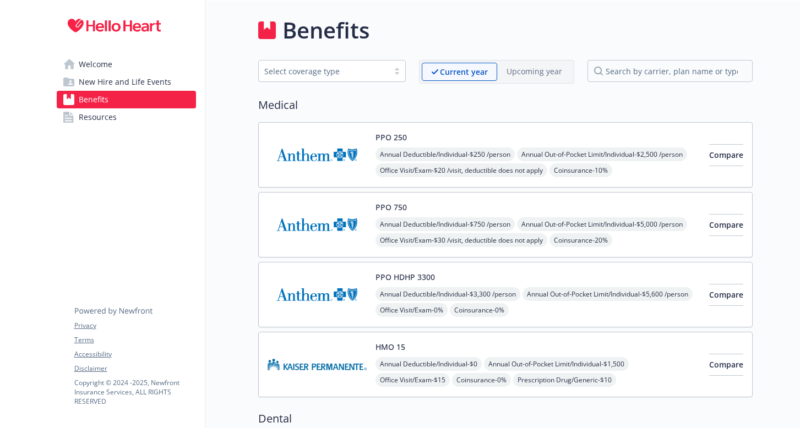
click at [337, 142] on img at bounding box center [317, 155] width 99 height 47
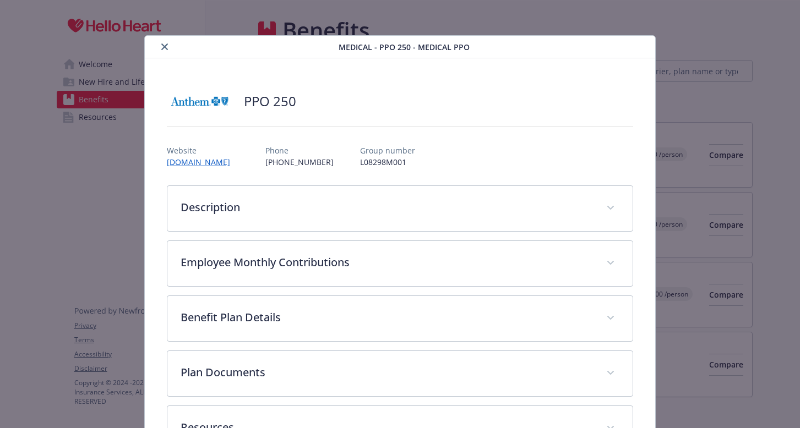
scroll to position [33, 0]
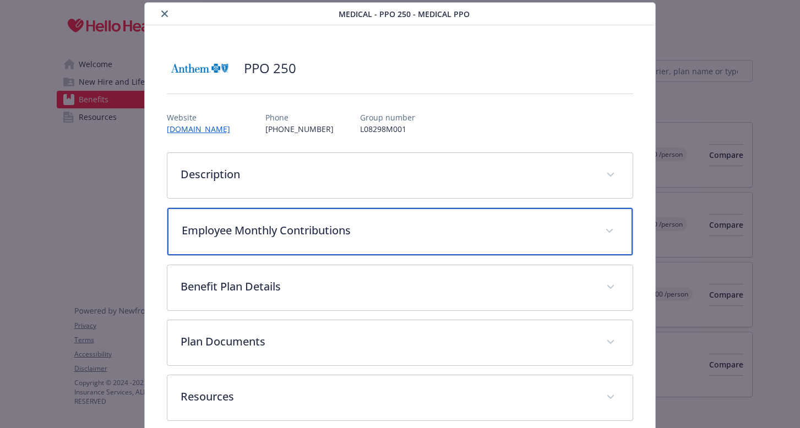
click at [319, 227] on p "Employee Monthly Contributions" at bounding box center [387, 230] width 411 height 17
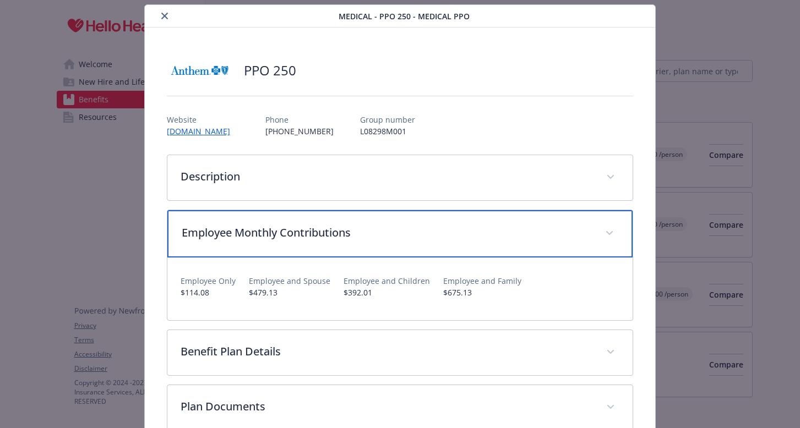
scroll to position [0, 0]
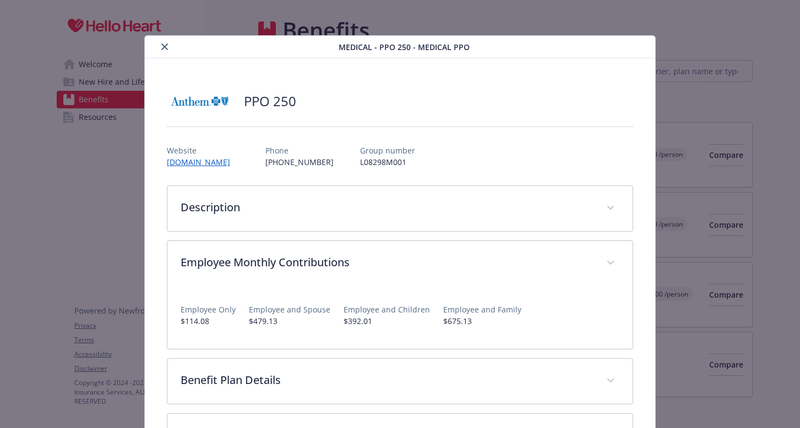
click at [158, 48] on button "close" at bounding box center [164, 46] width 13 height 13
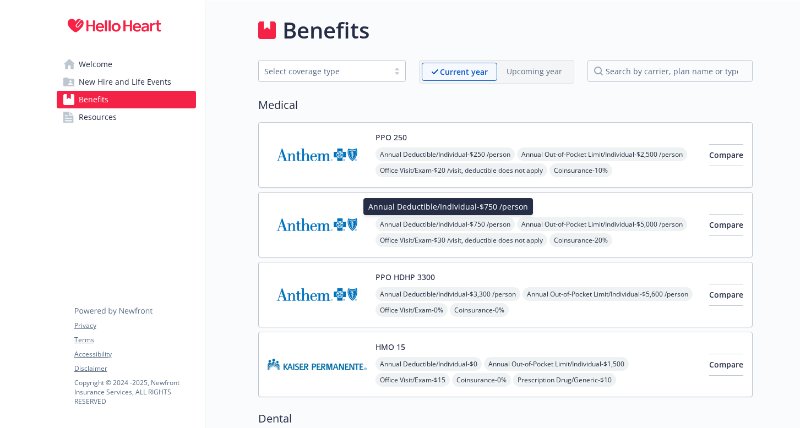
click at [407, 221] on span "Annual Deductible/Individual - $750 /person" at bounding box center [445, 224] width 139 height 14
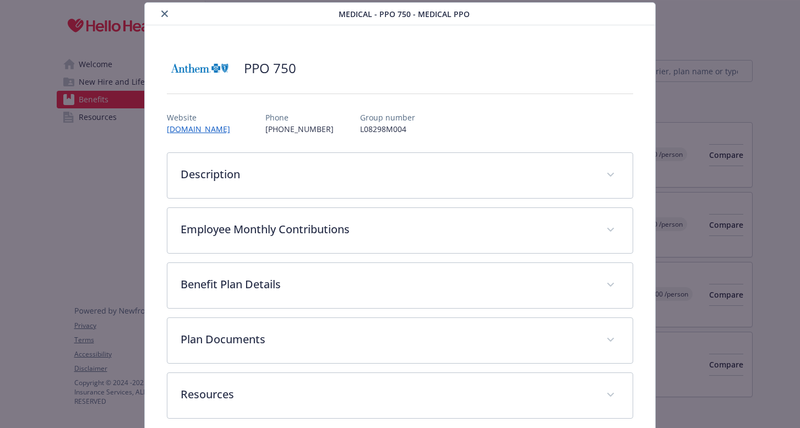
scroll to position [32, 0]
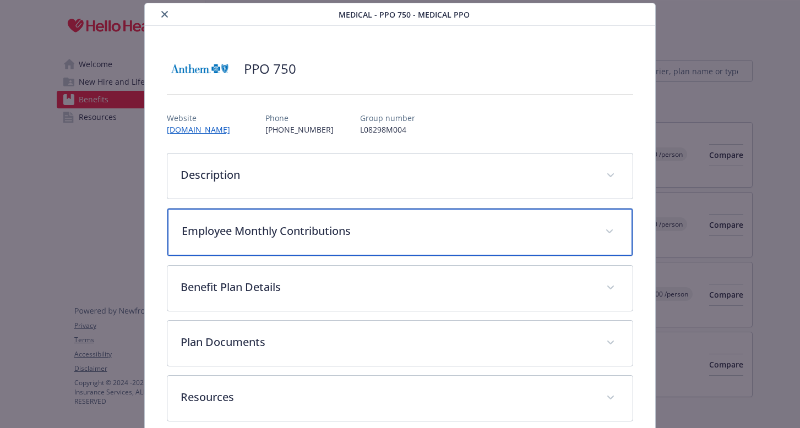
click at [248, 235] on p "Employee Monthly Contributions" at bounding box center [387, 231] width 411 height 17
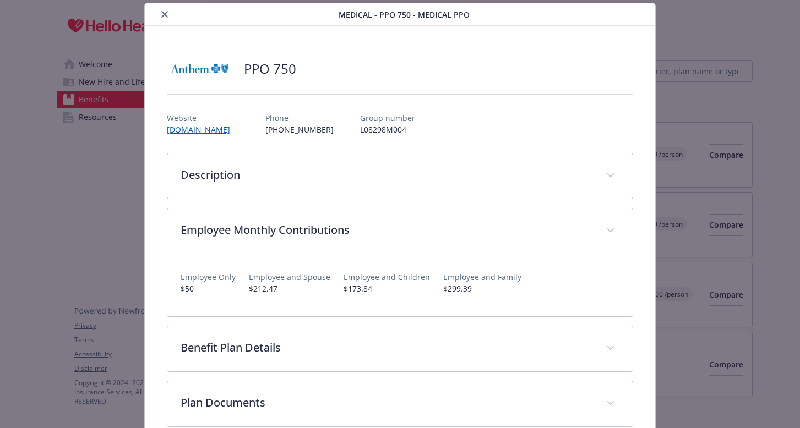
click at [162, 14] on icon "close" at bounding box center [164, 14] width 7 height 7
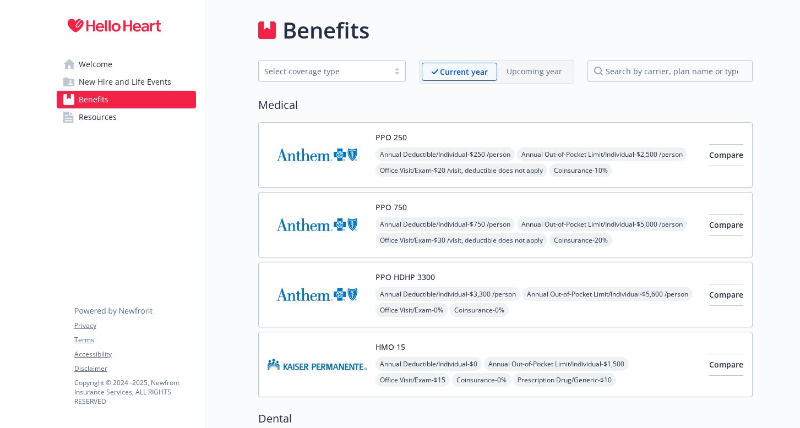
click at [336, 285] on img at bounding box center [317, 294] width 99 height 47
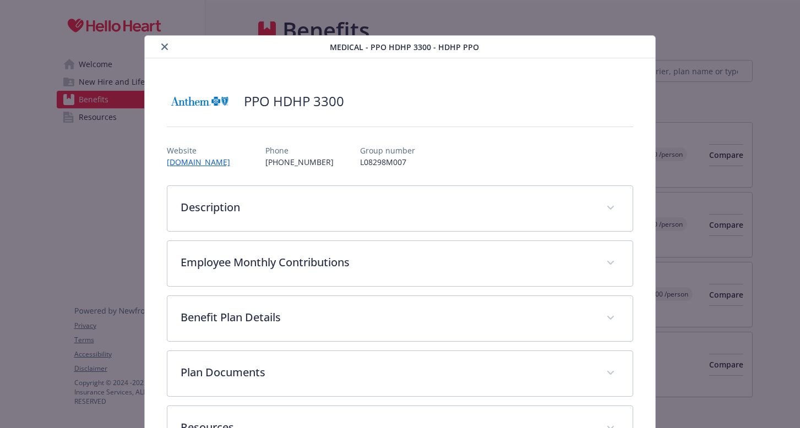
scroll to position [33, 0]
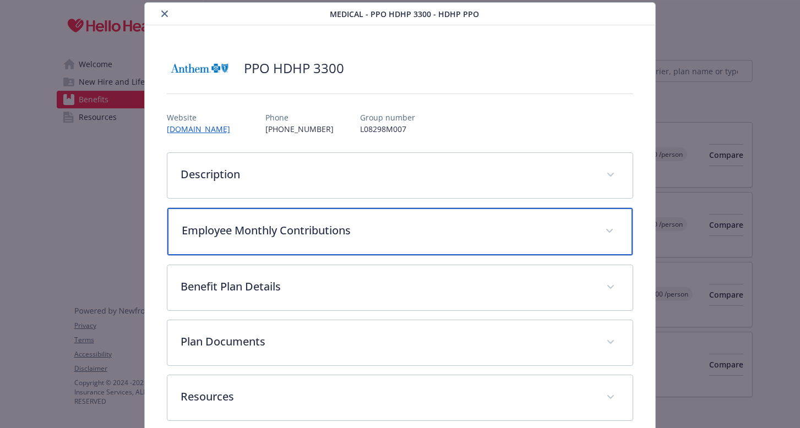
click at [249, 229] on p "Employee Monthly Contributions" at bounding box center [387, 230] width 411 height 17
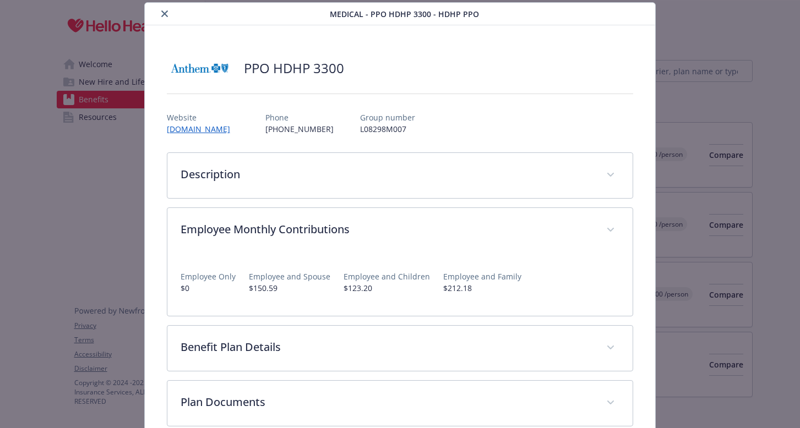
click at [163, 15] on icon "close" at bounding box center [164, 13] width 7 height 7
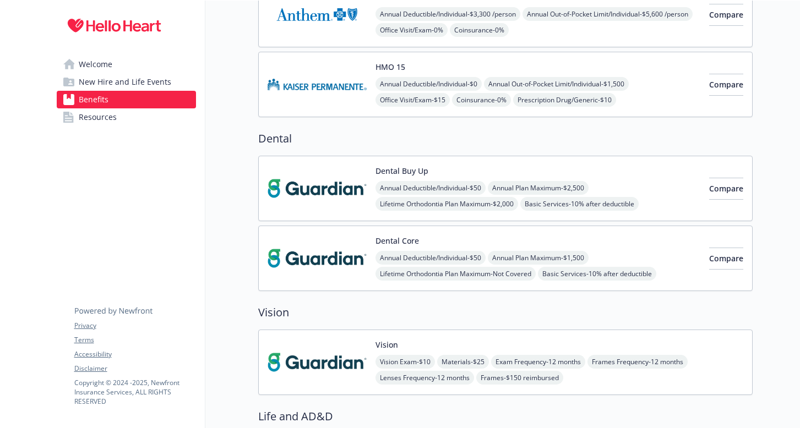
scroll to position [285, 0]
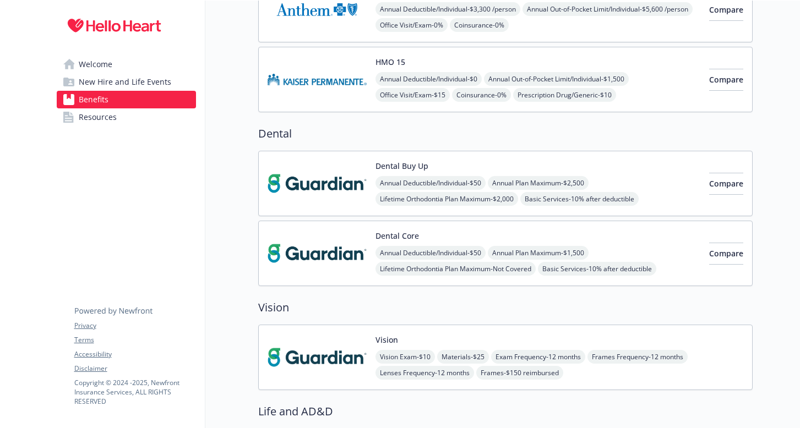
click at [340, 189] on img at bounding box center [317, 183] width 99 height 47
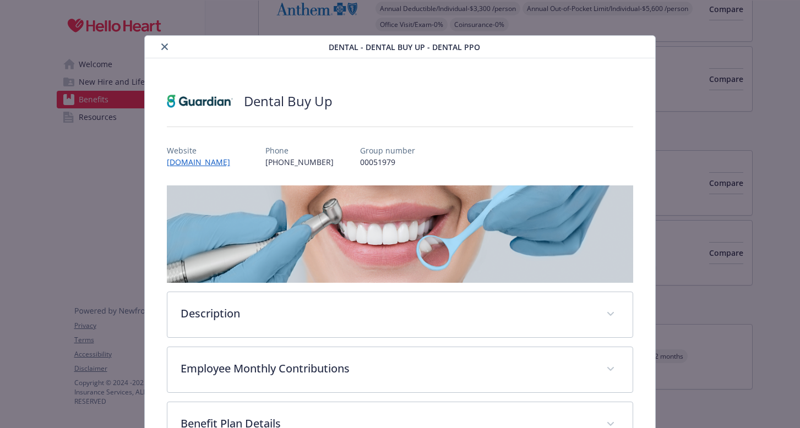
scroll to position [33, 0]
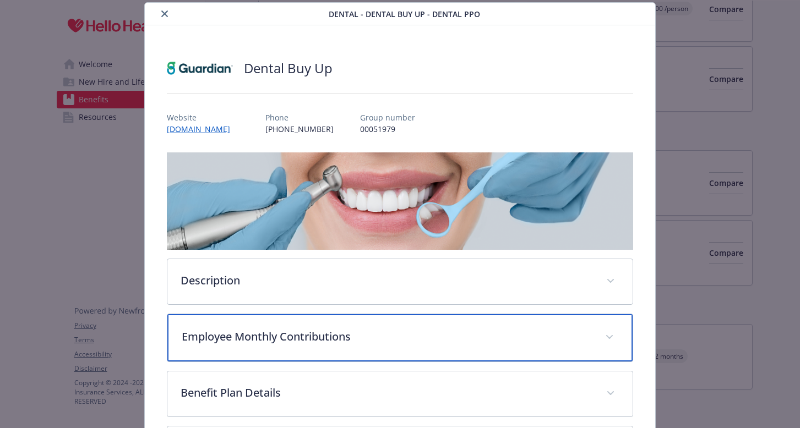
click at [311, 335] on p "Employee Monthly Contributions" at bounding box center [387, 337] width 411 height 17
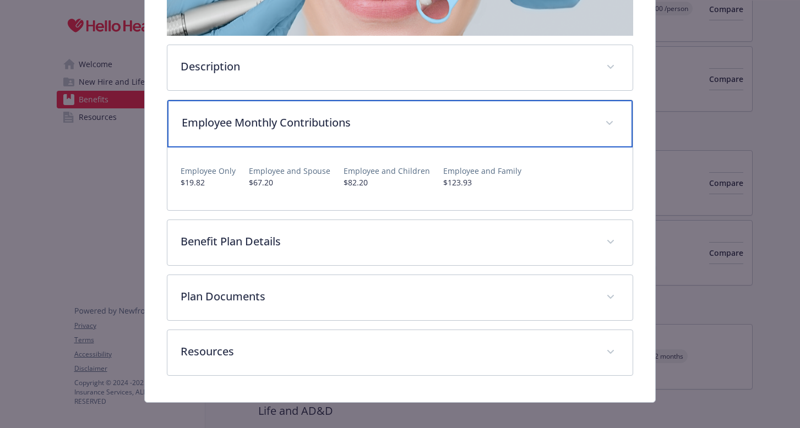
scroll to position [257, 0]
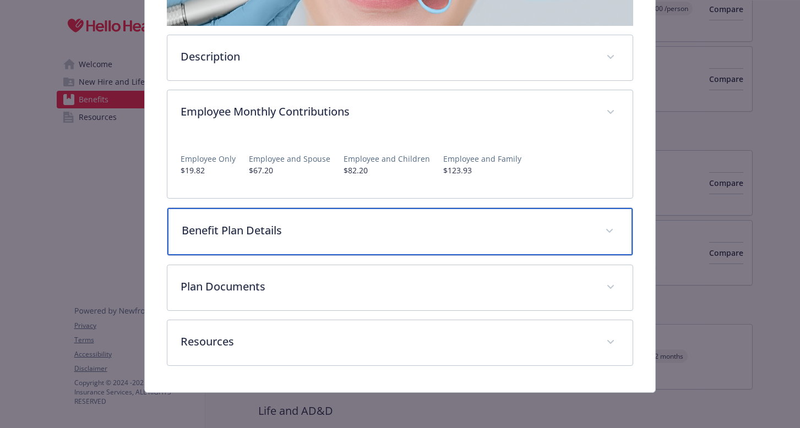
click at [275, 234] on p "Benefit Plan Details" at bounding box center [387, 230] width 411 height 17
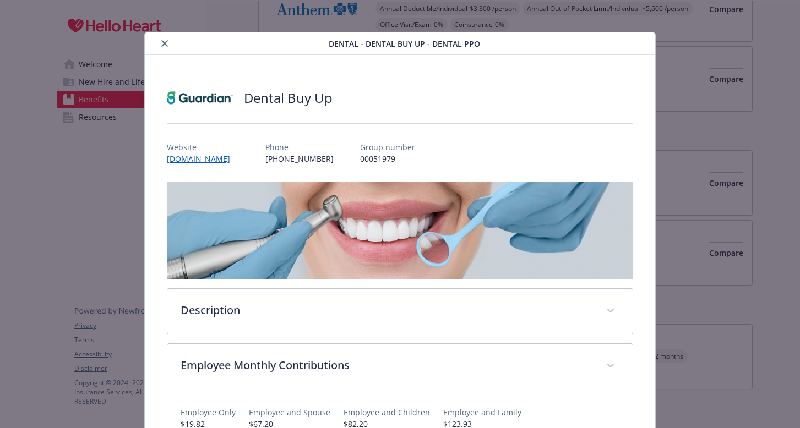
scroll to position [0, 0]
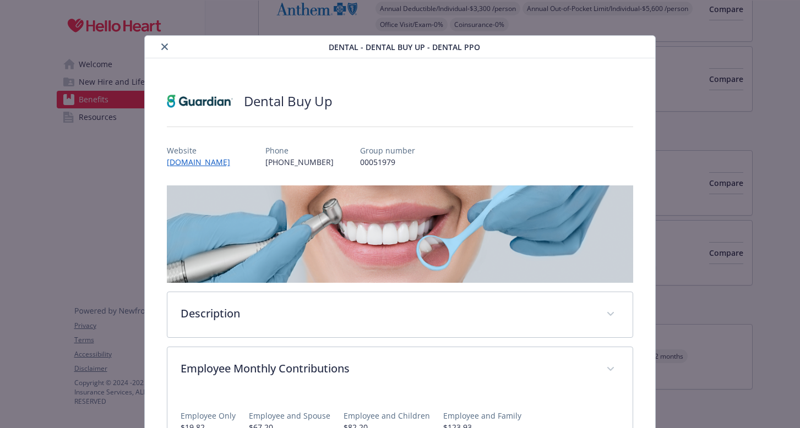
click at [166, 48] on icon "close" at bounding box center [164, 46] width 7 height 7
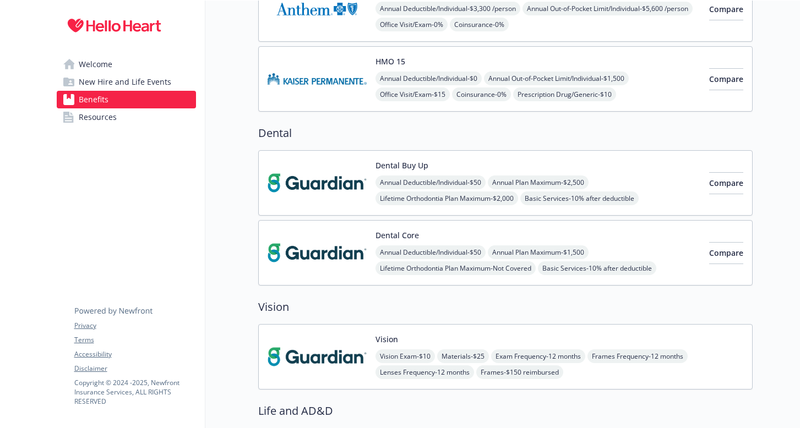
click at [386, 246] on span "Annual Deductible/Individual - $50" at bounding box center [431, 253] width 110 height 14
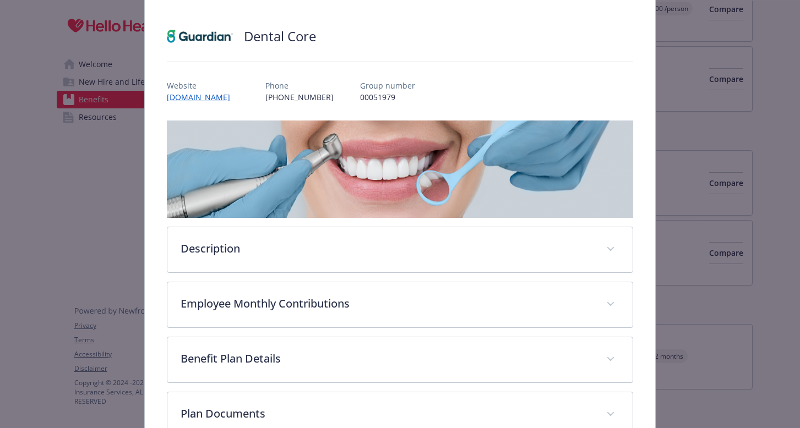
scroll to position [84, 0]
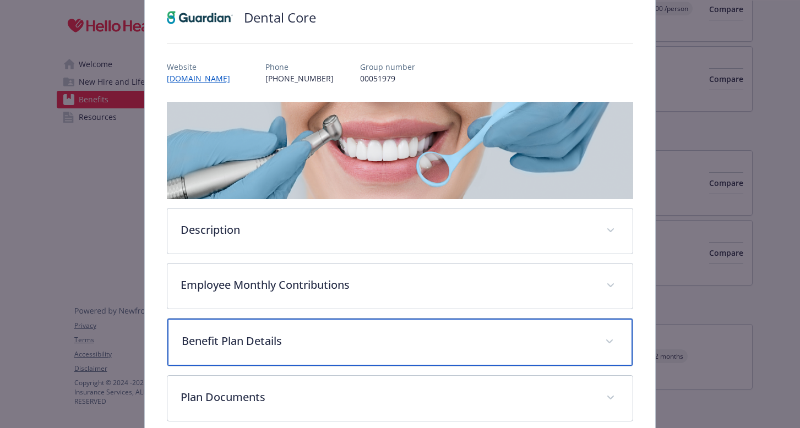
click at [309, 347] on p "Benefit Plan Details" at bounding box center [387, 341] width 411 height 17
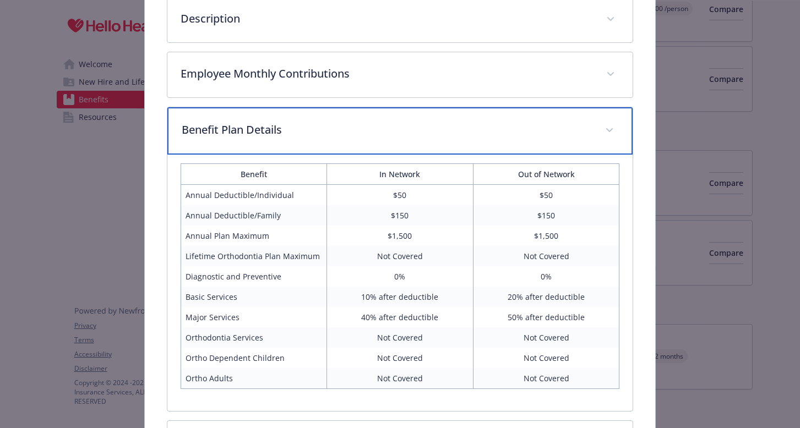
scroll to position [91, 0]
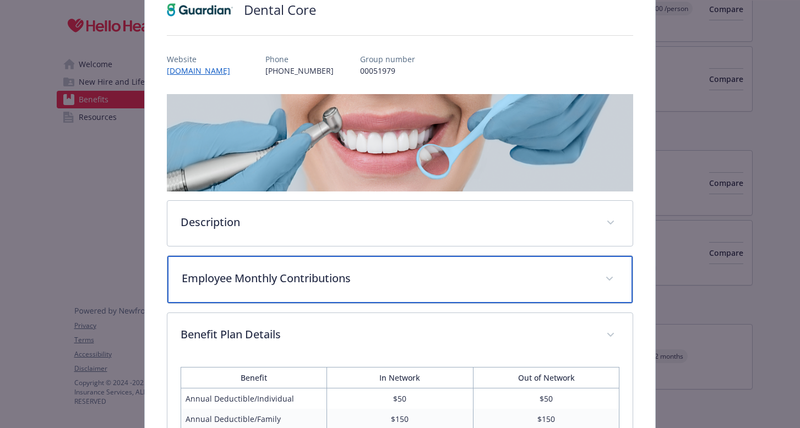
click at [266, 273] on p "Employee Monthly Contributions" at bounding box center [387, 278] width 411 height 17
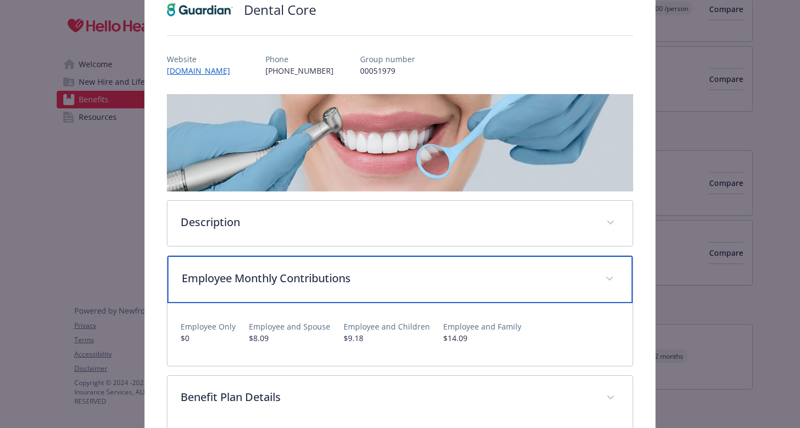
scroll to position [0, 0]
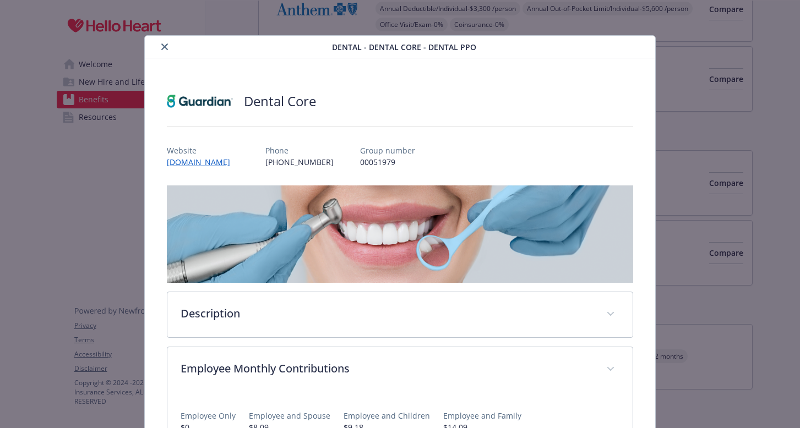
click at [166, 45] on icon "close" at bounding box center [164, 46] width 7 height 7
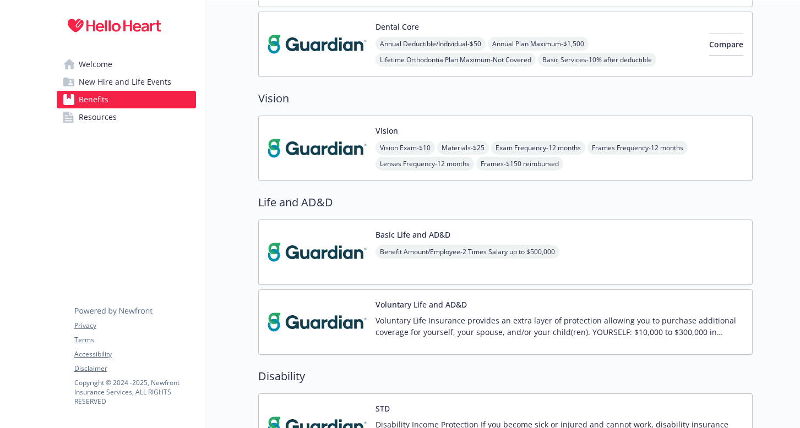
click at [333, 145] on img at bounding box center [317, 148] width 99 height 47
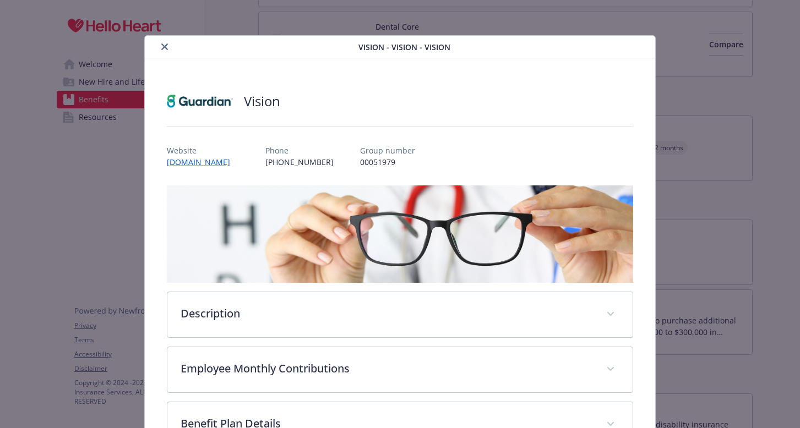
scroll to position [1, 0]
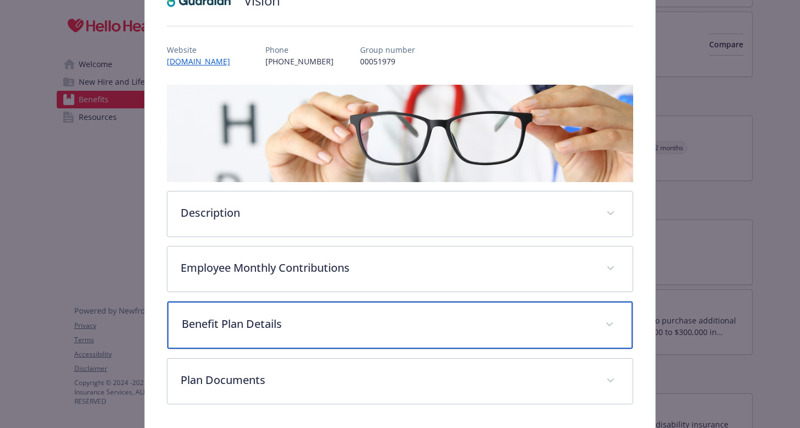
click at [382, 323] on p "Benefit Plan Details" at bounding box center [387, 324] width 411 height 17
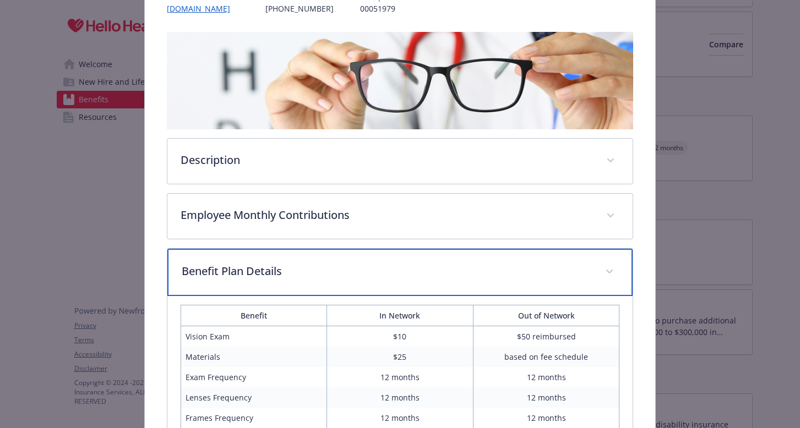
scroll to position [149, 0]
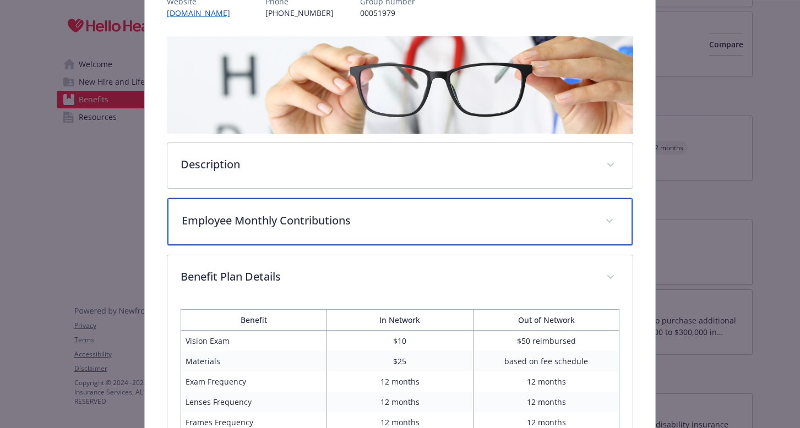
click at [308, 224] on p "Employee Monthly Contributions" at bounding box center [387, 221] width 411 height 17
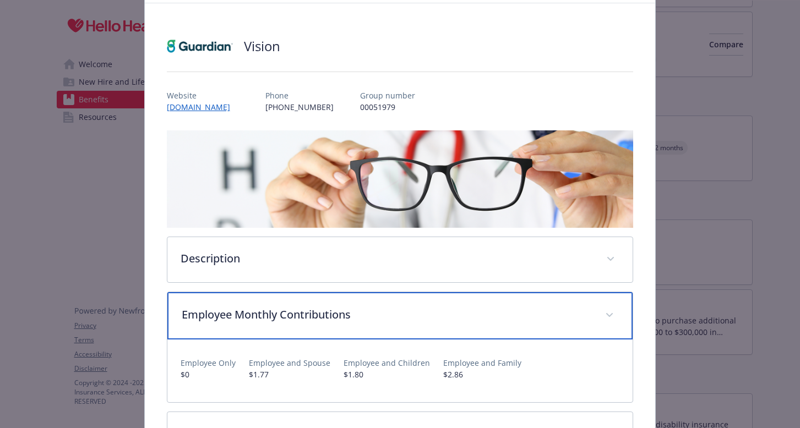
scroll to position [0, 0]
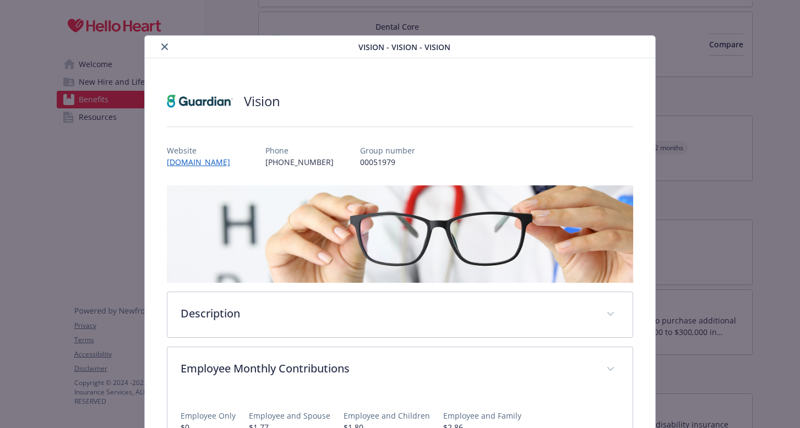
click at [164, 48] on icon "close" at bounding box center [164, 46] width 7 height 7
